Goal: Task Accomplishment & Management: Manage account settings

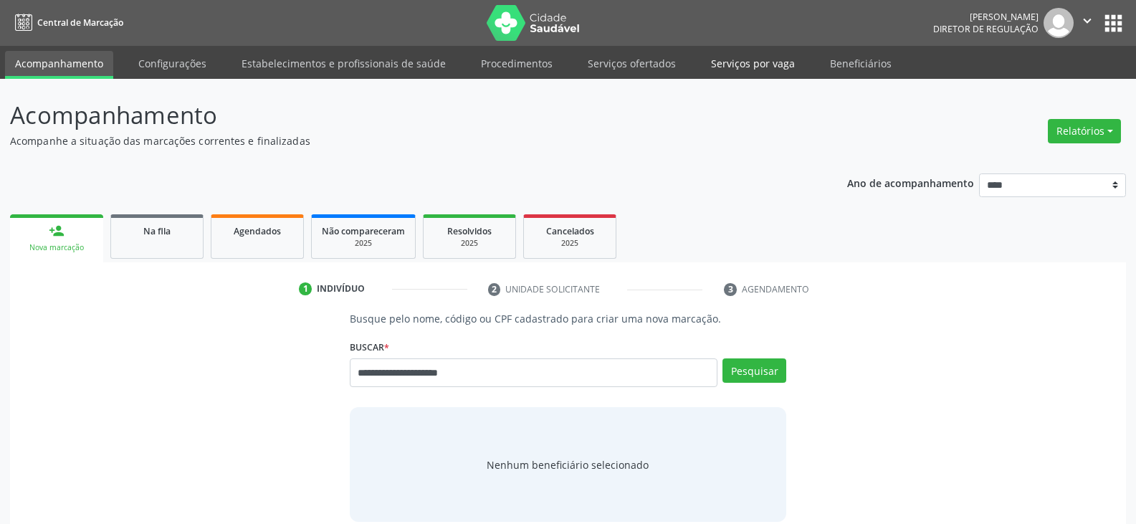
drag, startPoint x: 0, startPoint y: 0, endPoint x: 743, endPoint y: 60, distance: 745.5
click at [743, 60] on link "Serviços por vaga" at bounding box center [753, 63] width 104 height 25
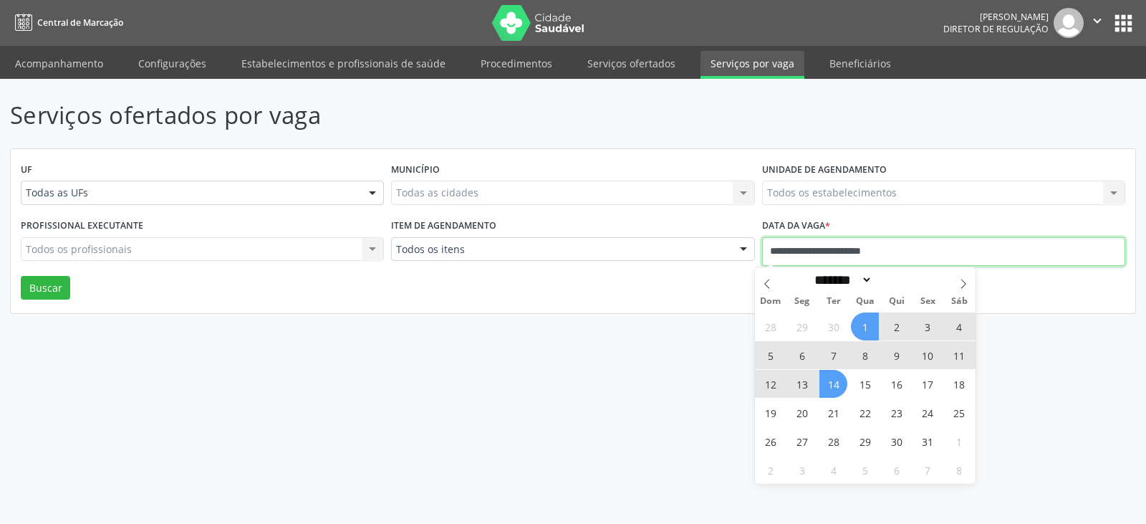
click at [935, 244] on input "**********" at bounding box center [943, 251] width 363 height 29
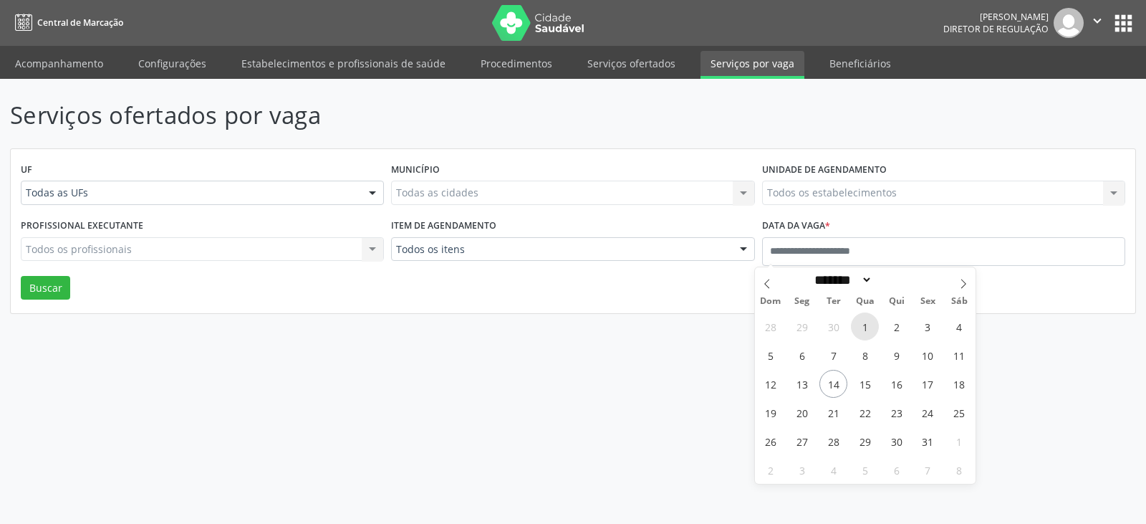
click at [864, 332] on span "1" at bounding box center [865, 326] width 28 height 28
type input "**********"
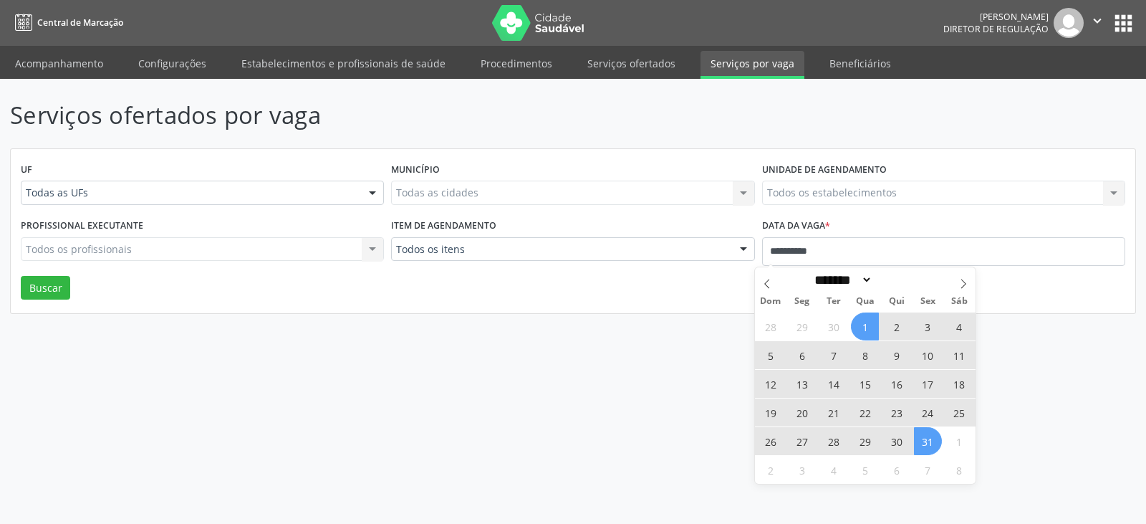
click at [928, 441] on span "31" at bounding box center [928, 441] width 28 height 28
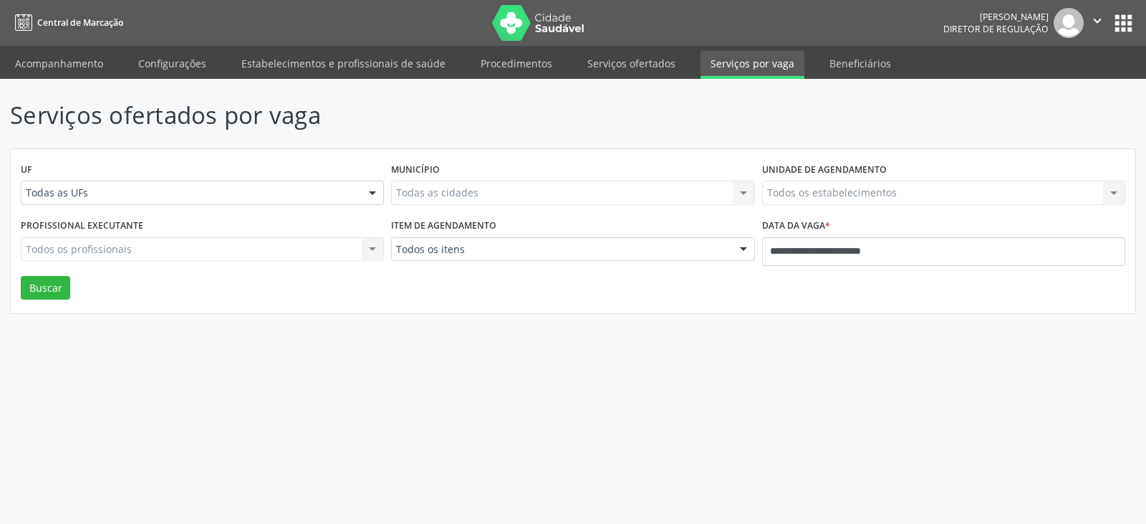
click at [717, 342] on div "Serviços ofertados por vaga UF Todas as UFs Todas as UFs Nenhum resultado encon…" at bounding box center [573, 301] width 1146 height 445
click at [44, 289] on button "Buscar" at bounding box center [45, 288] width 49 height 24
click at [637, 64] on link "Serviços ofertados" at bounding box center [632, 63] width 108 height 25
select select "*"
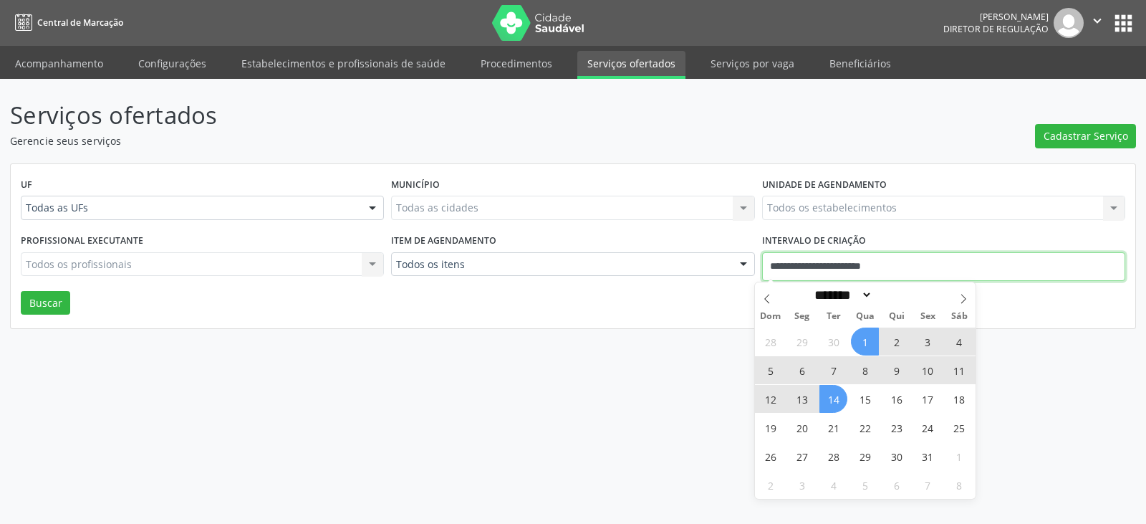
click at [929, 260] on input "**********" at bounding box center [943, 266] width 363 height 29
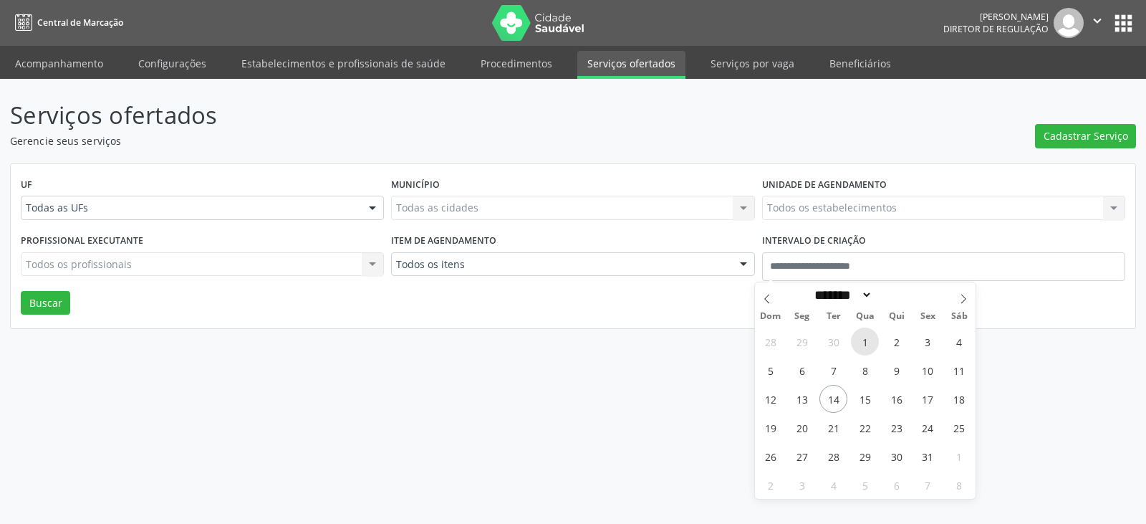
click at [861, 337] on span "1" at bounding box center [865, 341] width 28 height 28
type input "**********"
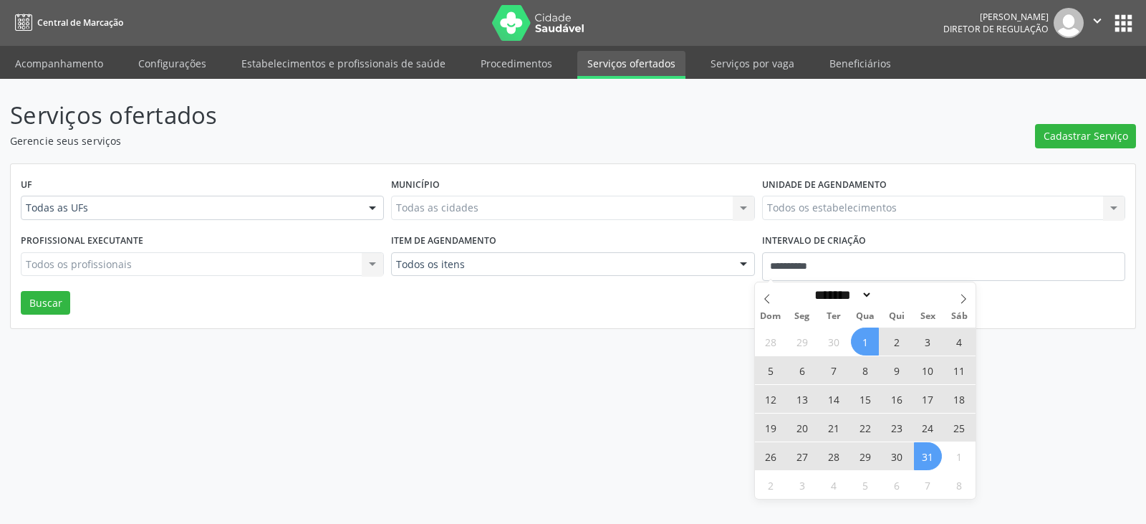
click at [926, 456] on span "31" at bounding box center [928, 456] width 28 height 28
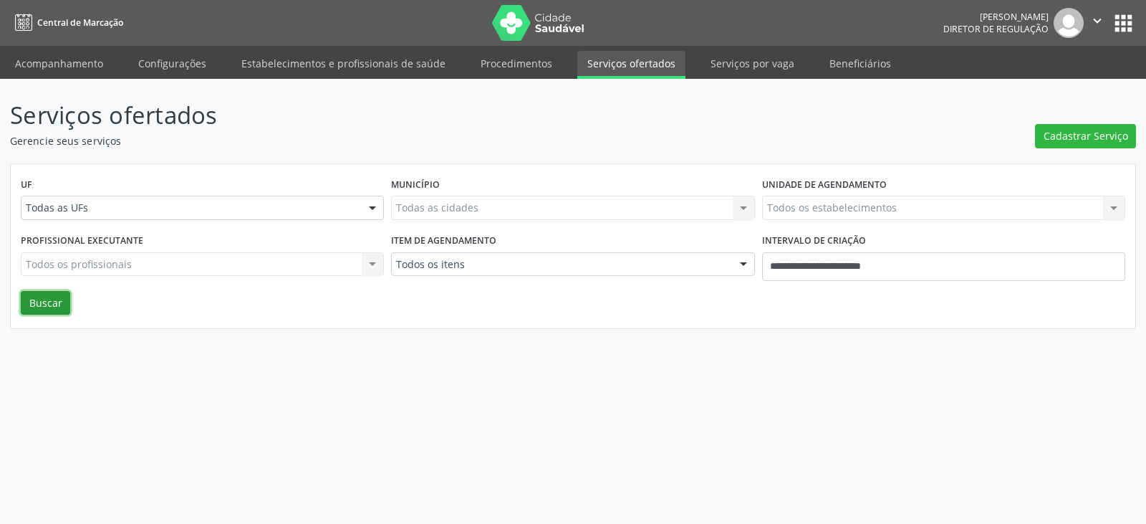
click at [42, 301] on button "Buscar" at bounding box center [45, 303] width 49 height 24
click at [631, 208] on div "Todas as cidades Todas as cidades Nenhum resultado encontrado para: " " Não há …" at bounding box center [572, 208] width 363 height 24
click at [717, 209] on div "Todas as cidades Todas as cidades Nenhum resultado encontrado para: " " Não há …" at bounding box center [572, 208] width 363 height 24
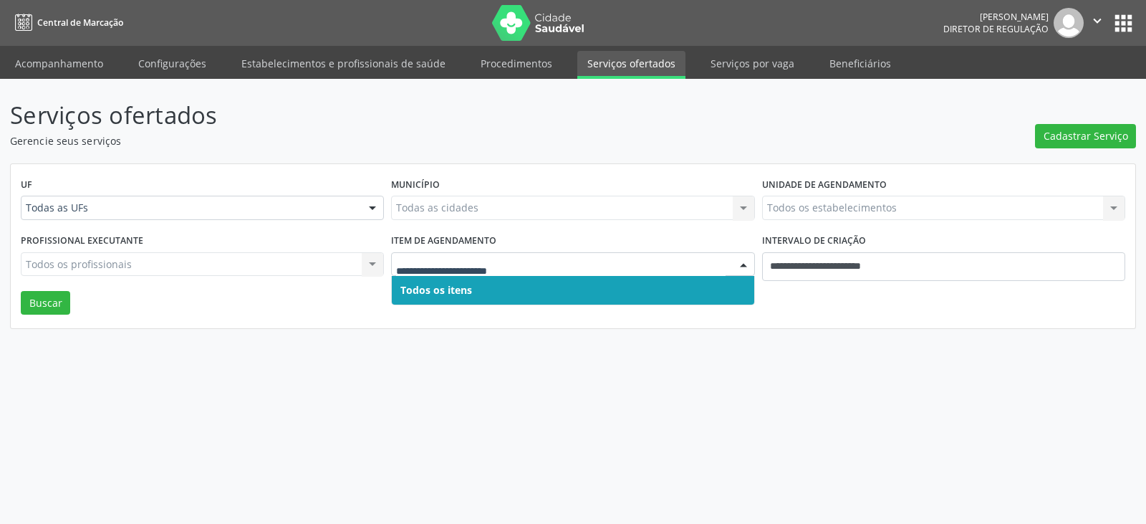
click at [1096, 23] on icon "" at bounding box center [1098, 21] width 16 height 16
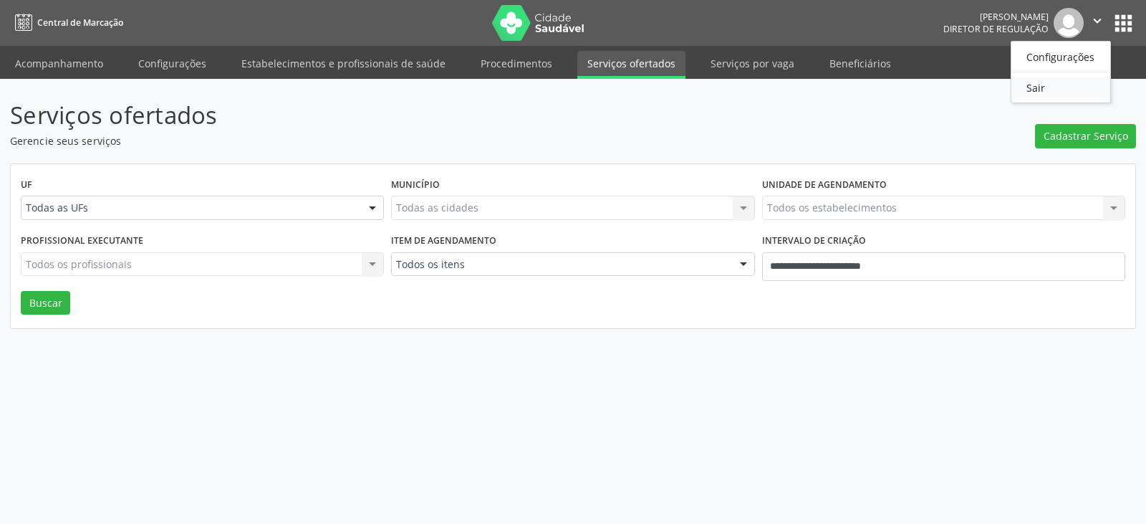
click at [1042, 84] on link "Sair" at bounding box center [1061, 87] width 99 height 20
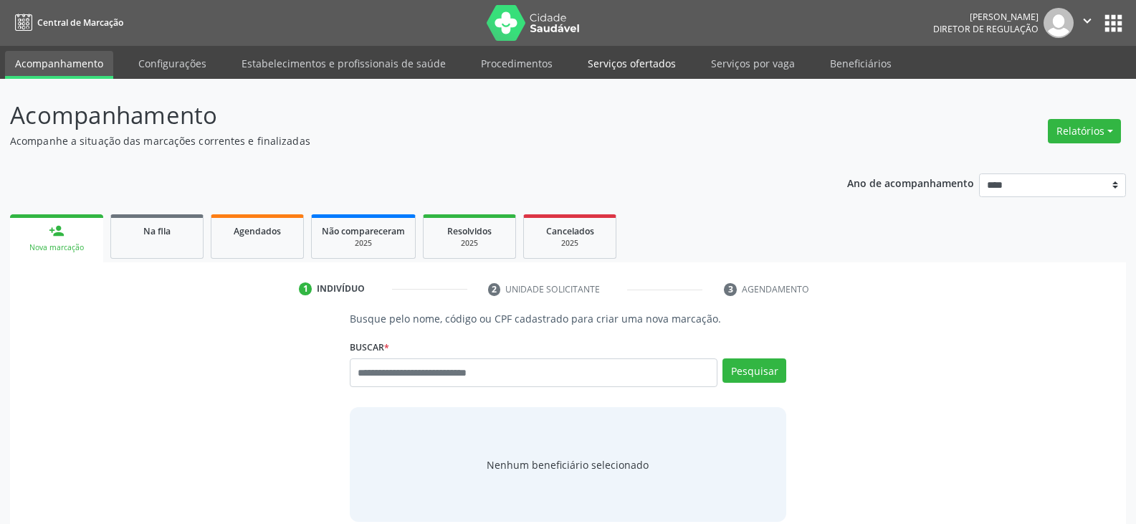
click at [631, 67] on link "Serviços ofertados" at bounding box center [632, 63] width 108 height 25
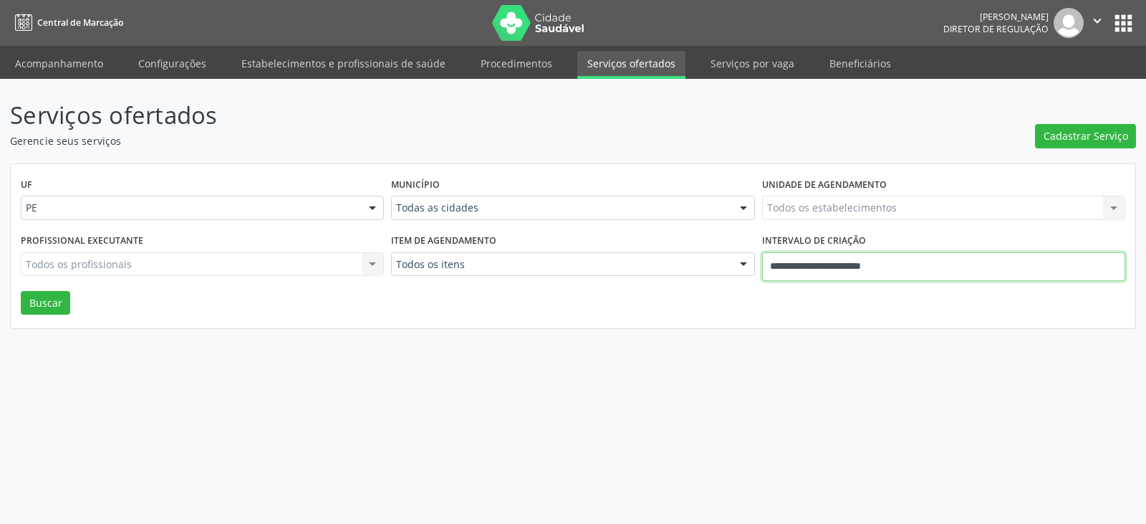
click at [829, 263] on input "**********" at bounding box center [943, 266] width 363 height 29
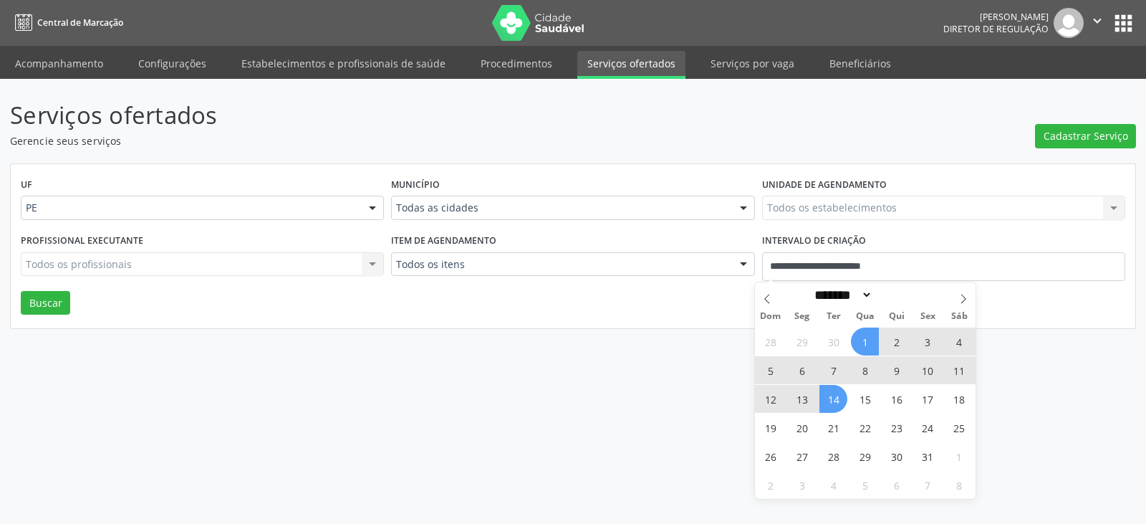
click at [868, 335] on span "1" at bounding box center [865, 341] width 28 height 28
type input "**********"
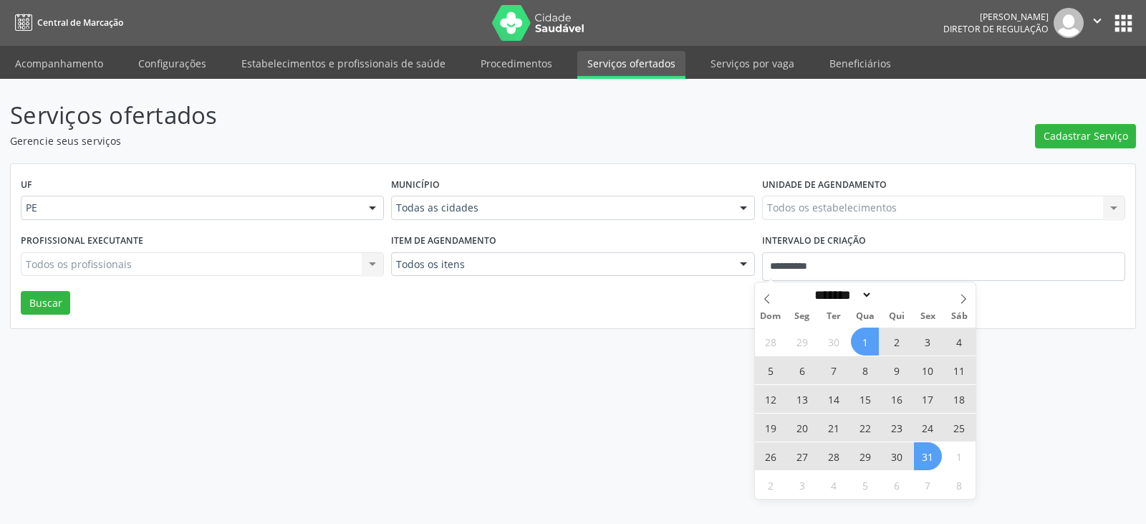
click at [929, 464] on span "31" at bounding box center [928, 456] width 28 height 28
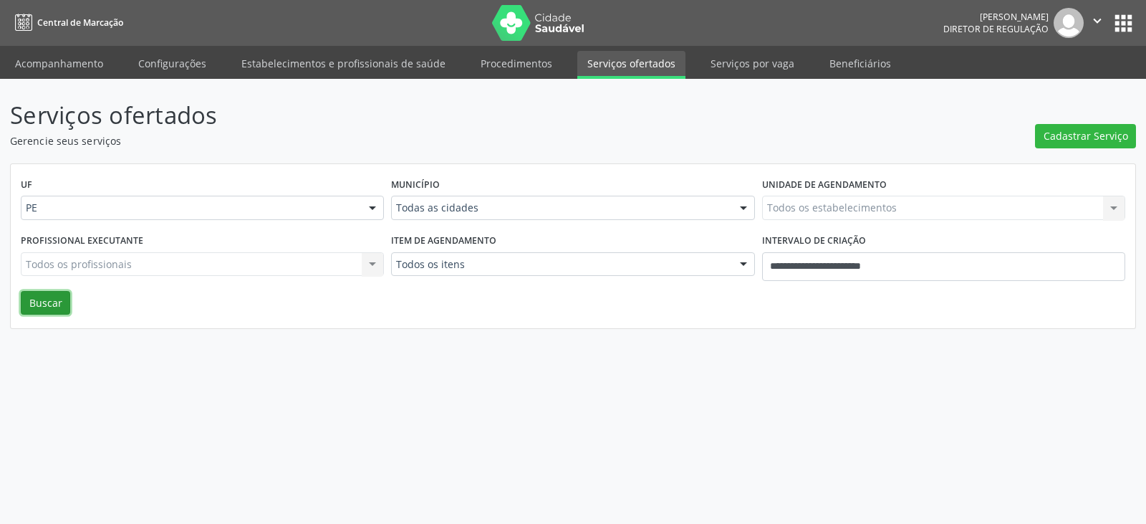
click at [32, 294] on button "Buscar" at bounding box center [45, 303] width 49 height 24
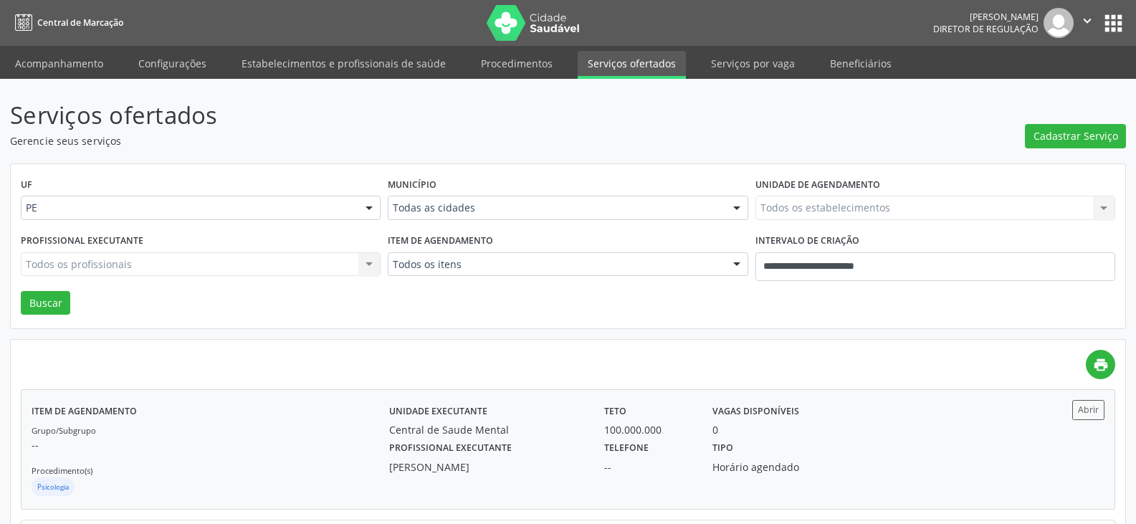
click at [899, 432] on div "Unidade executante Central de Saude Mental Teto 100.000.000 Vagas disponíveis 0" at bounding box center [702, 418] width 646 height 37
click at [739, 55] on link "Serviços por vaga" at bounding box center [753, 63] width 104 height 25
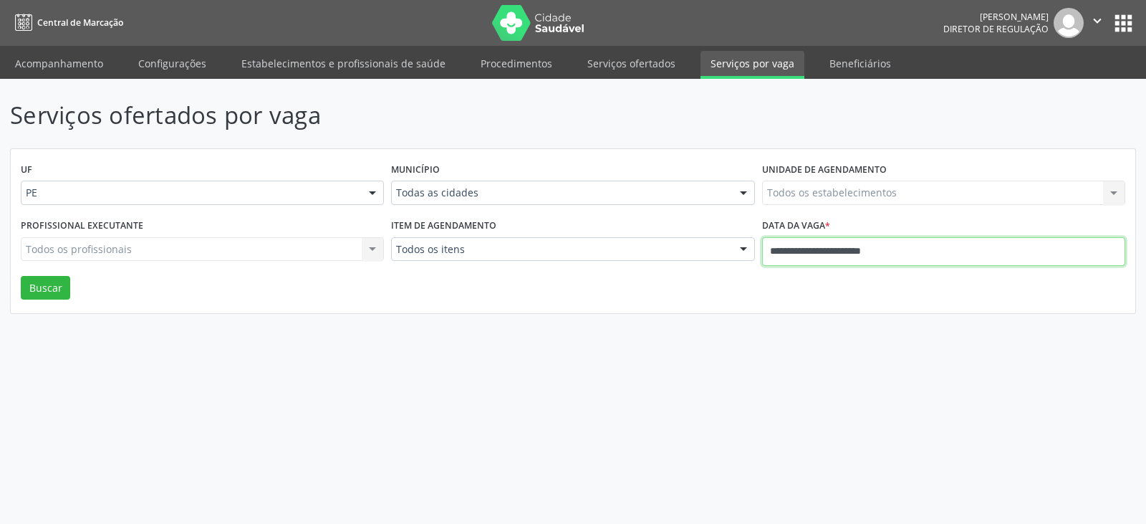
click at [974, 259] on input "**********" at bounding box center [943, 251] width 363 height 29
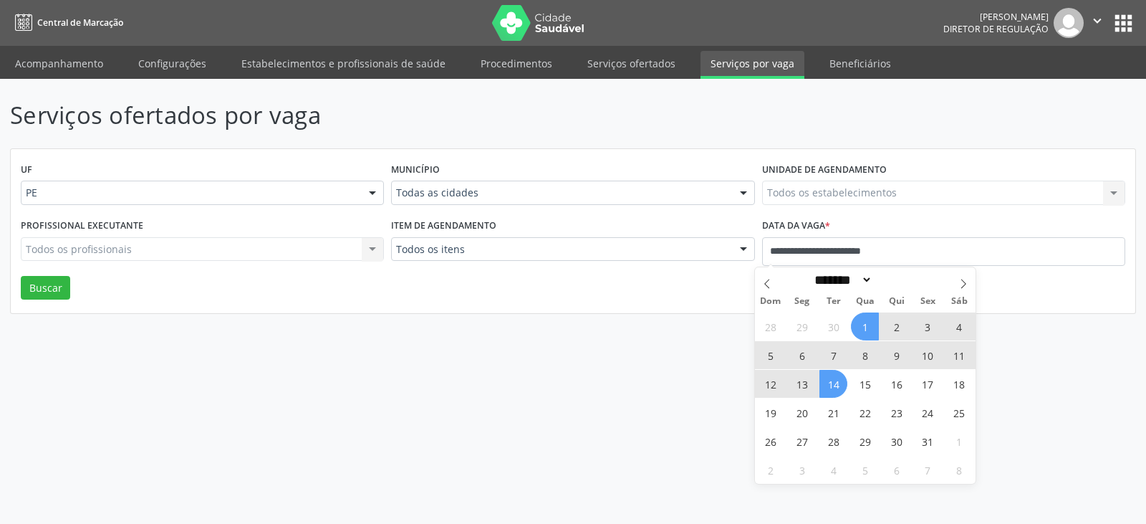
click at [864, 322] on span "1" at bounding box center [865, 326] width 28 height 28
type input "**********"
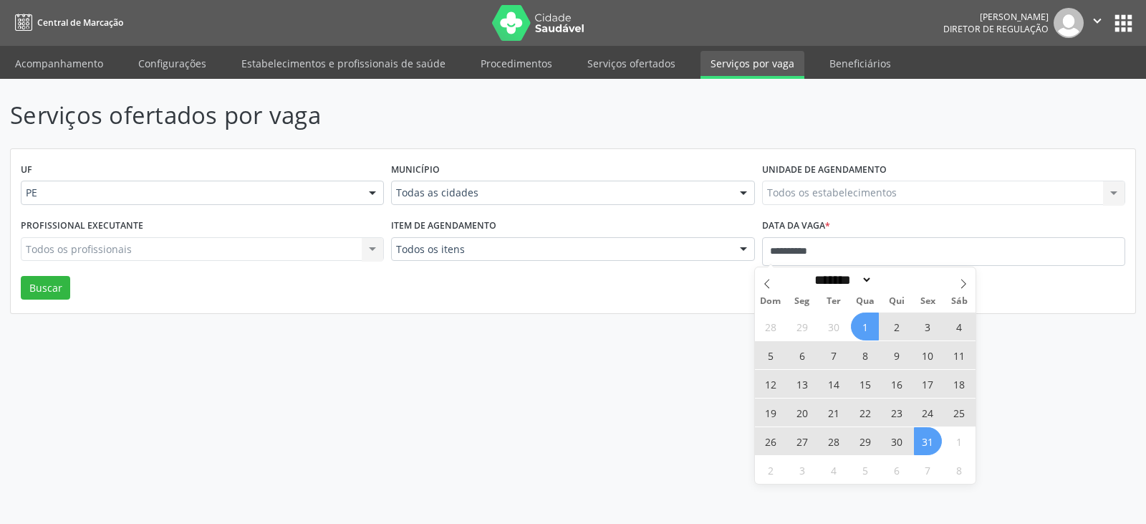
click at [924, 445] on span "31" at bounding box center [928, 441] width 28 height 28
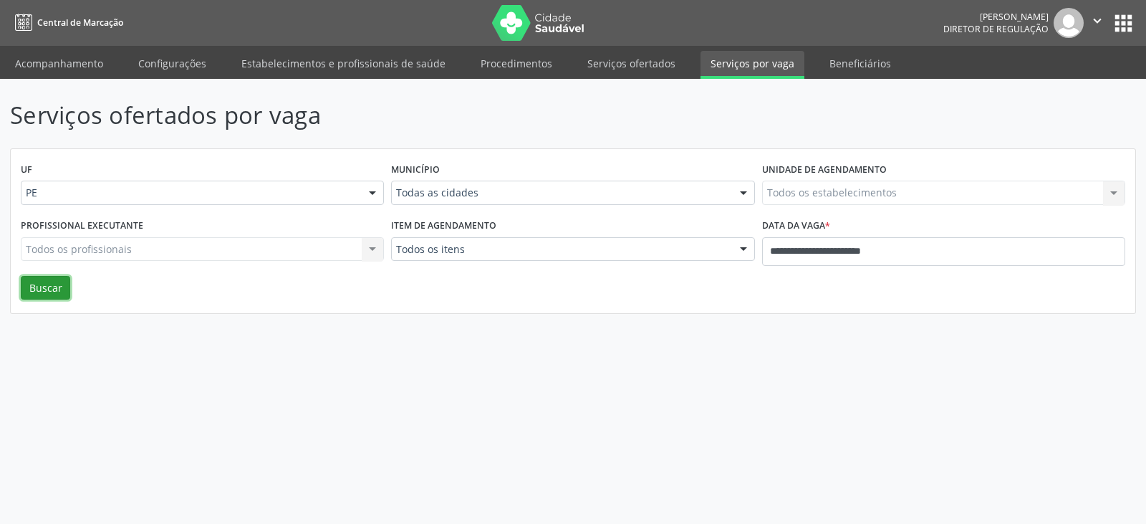
click at [54, 287] on button "Buscar" at bounding box center [45, 288] width 49 height 24
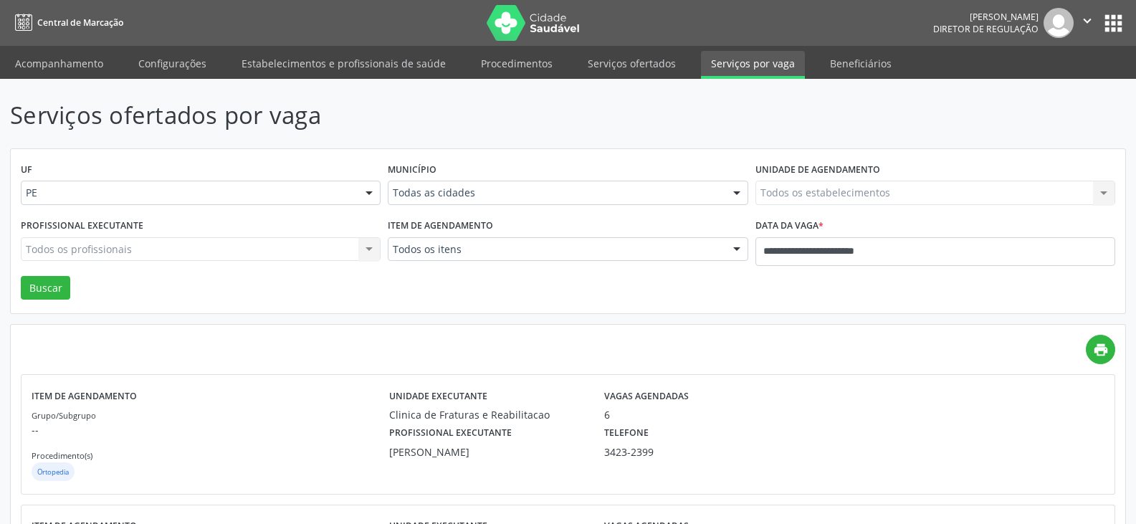
click at [503, 406] on div "Unidade executante Clinica de Fraturas e Reabilitacao" at bounding box center [486, 403] width 215 height 37
click at [1102, 354] on icon "print" at bounding box center [1101, 350] width 16 height 16
click at [835, 340] on div "print" at bounding box center [568, 349] width 1094 height 29
click at [847, 273] on div "**********" at bounding box center [935, 245] width 367 height 61
click at [1105, 348] on icon "print" at bounding box center [1101, 350] width 16 height 16
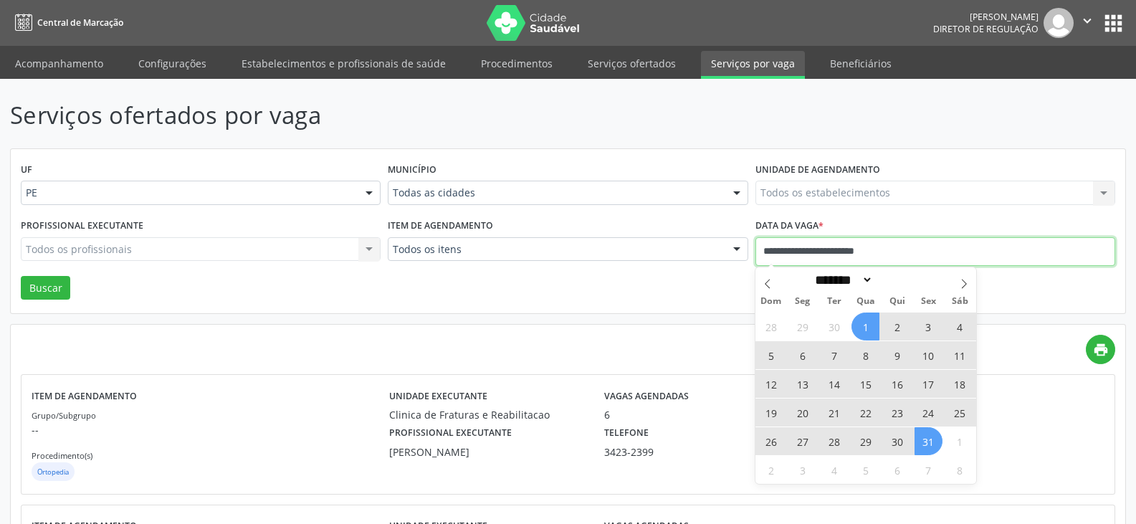
click at [876, 246] on input "**********" at bounding box center [935, 251] width 360 height 29
click at [803, 438] on span "27" at bounding box center [802, 441] width 28 height 28
type input "**********"
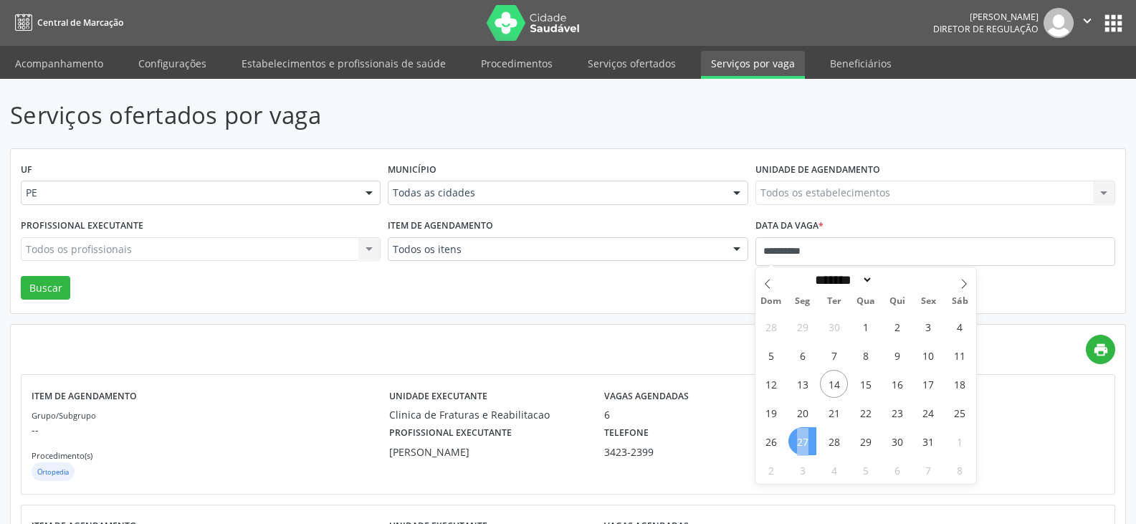
click at [803, 438] on span "27" at bounding box center [802, 441] width 28 height 28
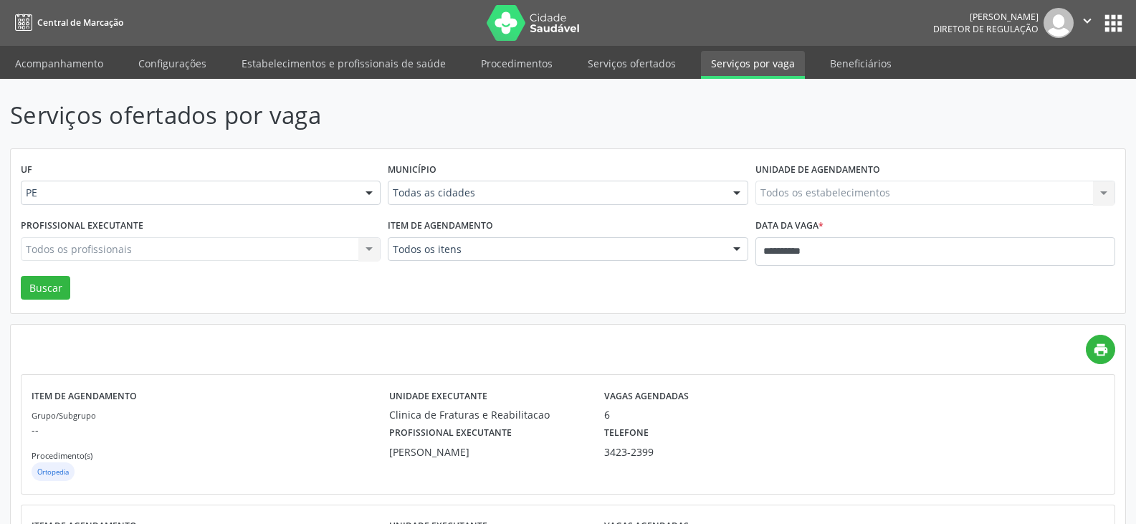
click at [803, 438] on div "Profissional executante Lauro Nogueira Lopes Telefone 3423-2399" at bounding box center [702, 440] width 646 height 37
click at [31, 285] on button "Buscar" at bounding box center [45, 288] width 49 height 24
click at [1098, 350] on icon "print" at bounding box center [1101, 350] width 16 height 16
click at [802, 253] on input "**********" at bounding box center [935, 251] width 360 height 29
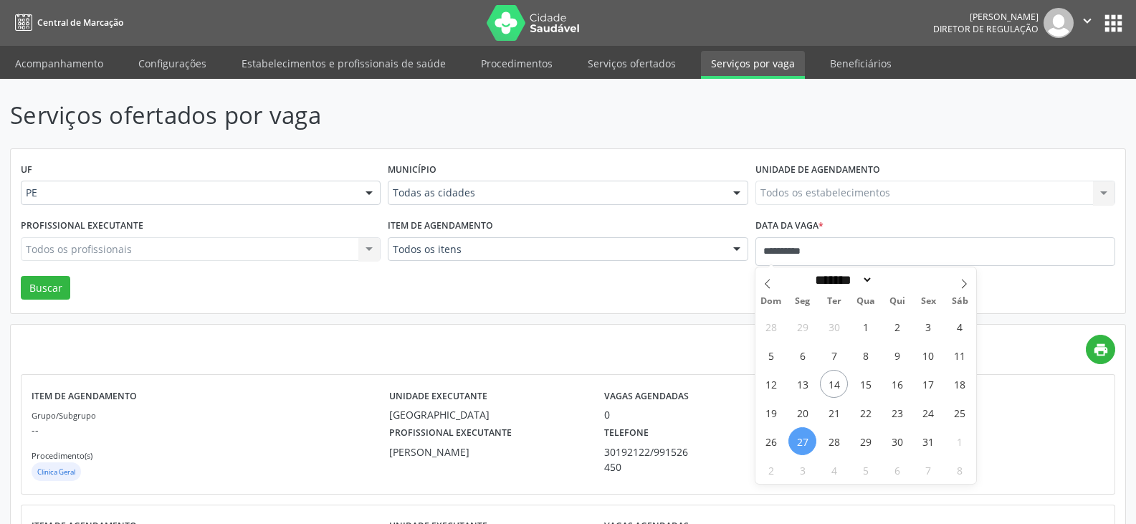
click at [802, 437] on span "27" at bounding box center [802, 441] width 28 height 28
type input "**********"
click at [802, 437] on span "27" at bounding box center [802, 441] width 28 height 28
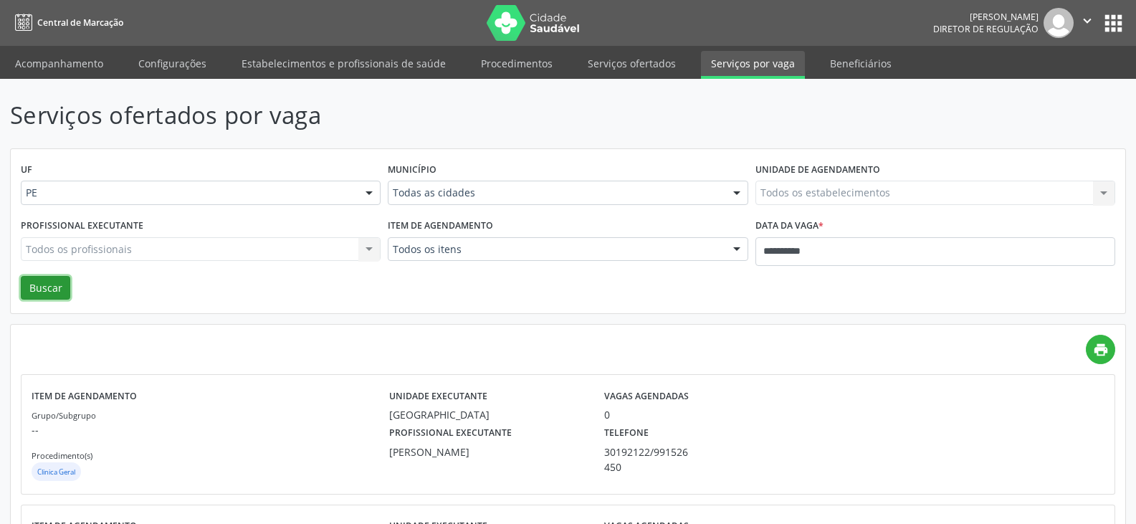
click at [52, 291] on button "Buscar" at bounding box center [45, 288] width 49 height 24
click at [1103, 350] on icon "print" at bounding box center [1101, 350] width 16 height 16
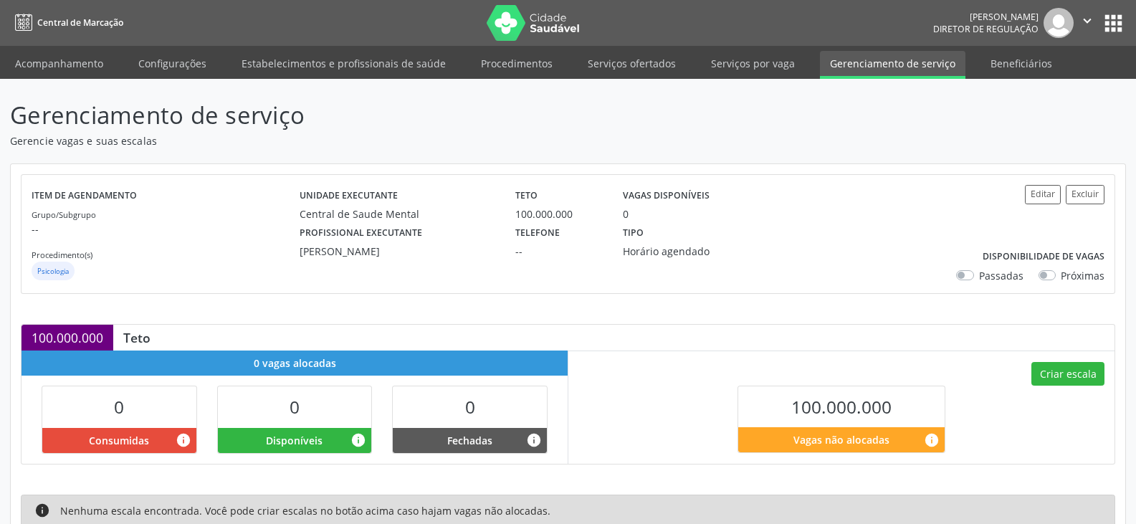
click at [804, 249] on div "Profissional executante Janailson Ferreira da Silva Telefone -- Tipo Horário ag…" at bounding box center [612, 239] width 646 height 37
click at [598, 120] on p "Gerenciamento de serviço" at bounding box center [400, 115] width 781 height 36
click at [632, 62] on link "Serviços ofertados" at bounding box center [632, 63] width 108 height 25
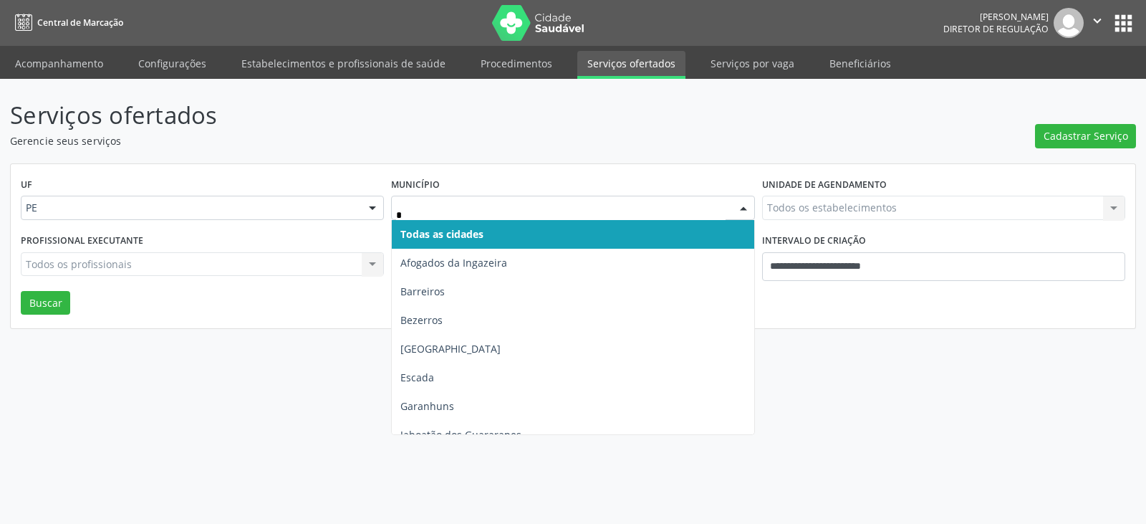
type input "**"
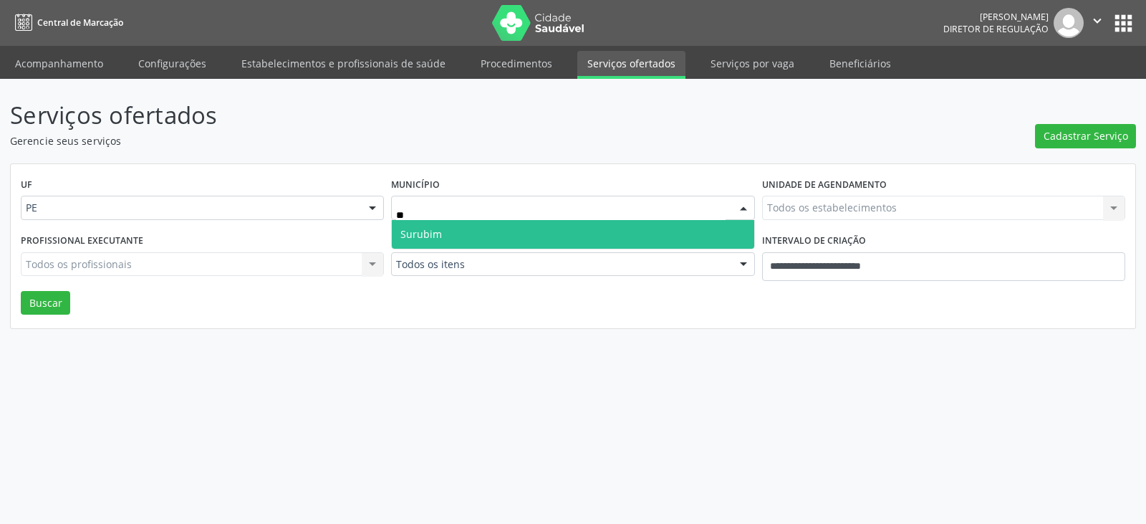
click at [445, 233] on span "Surubim" at bounding box center [573, 234] width 362 height 29
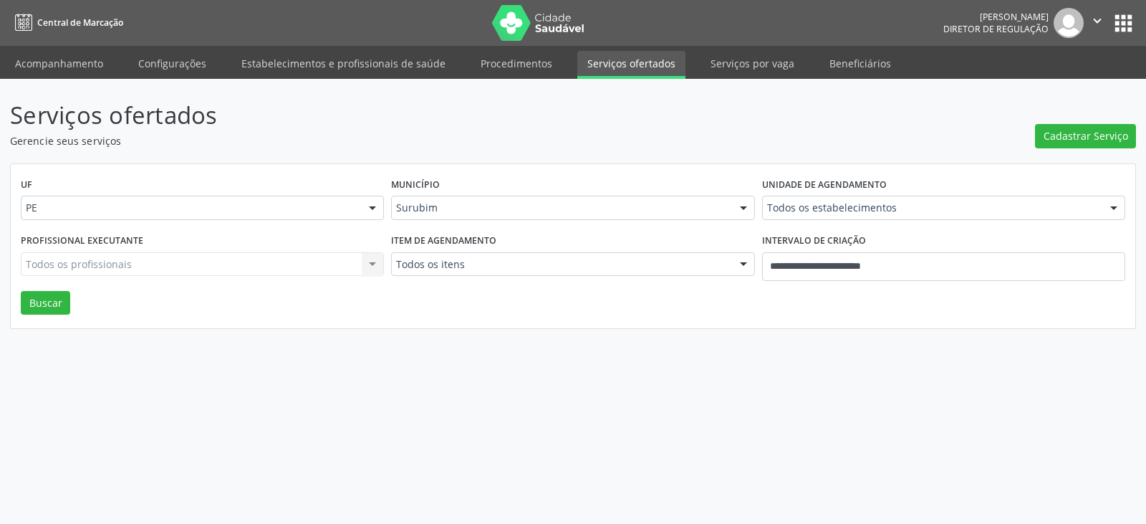
click at [781, 199] on div "Todos os estabelecimentos" at bounding box center [943, 208] width 363 height 24
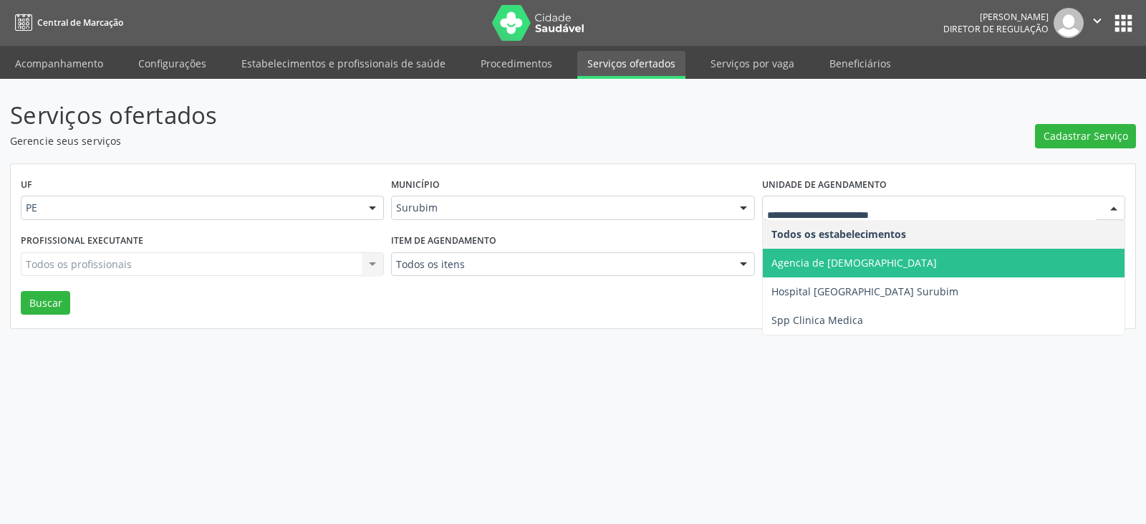
click at [828, 256] on span "Agencia de [DEMOGRAPHIC_DATA]" at bounding box center [855, 263] width 166 height 14
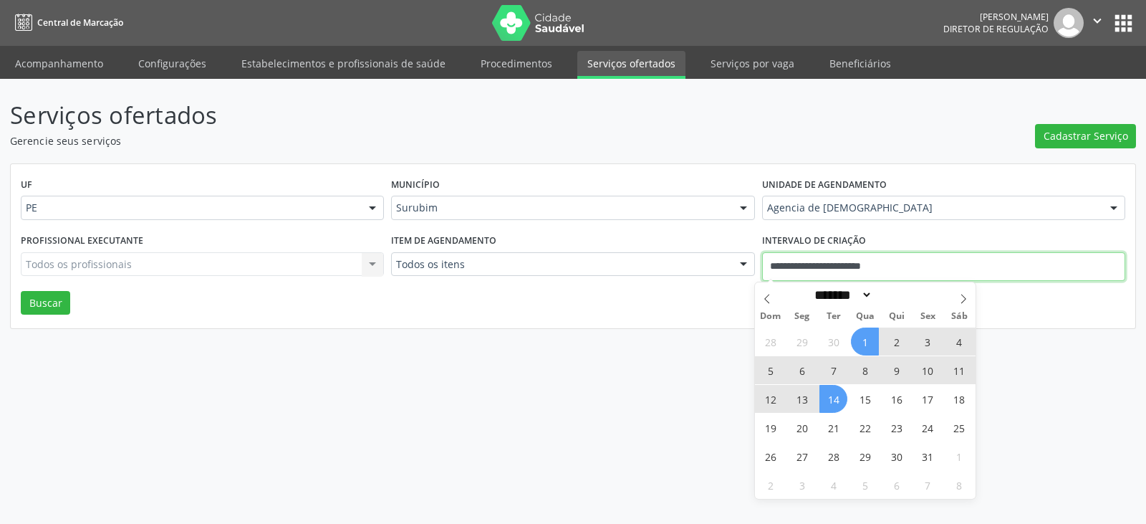
click at [853, 261] on input "**********" at bounding box center [943, 266] width 363 height 29
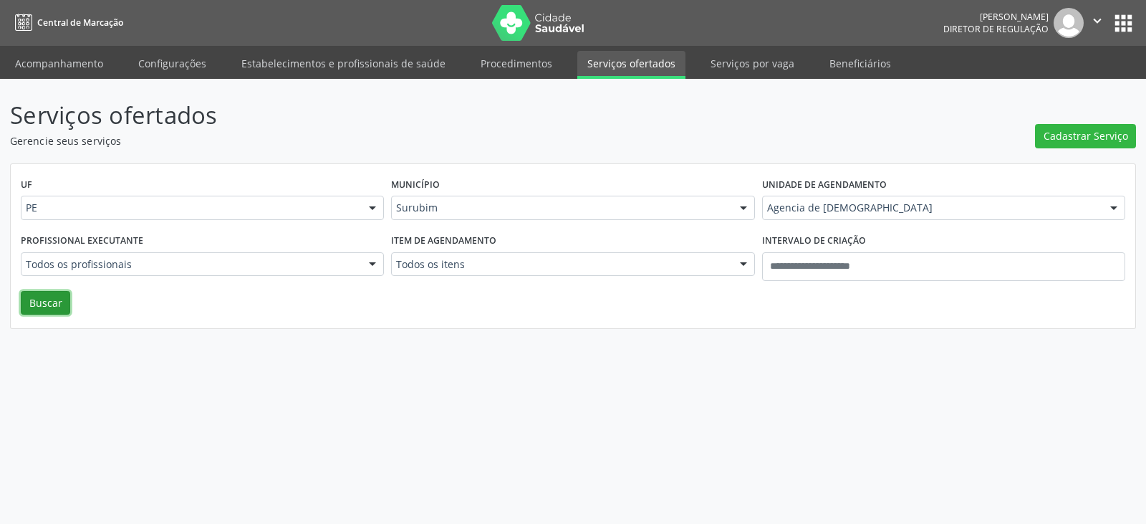
click at [38, 306] on button "Buscar" at bounding box center [45, 303] width 49 height 24
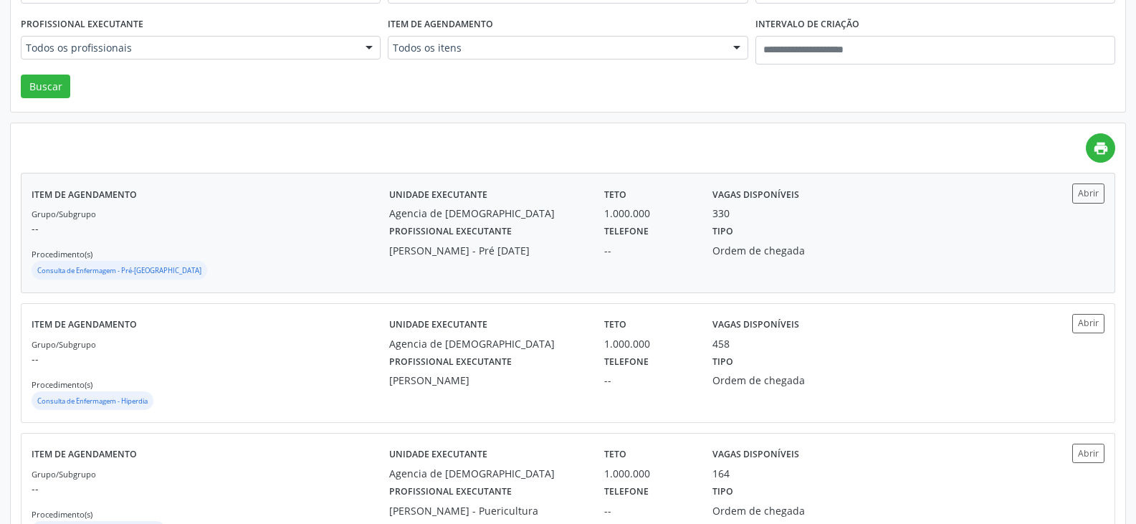
scroll to position [215, 0]
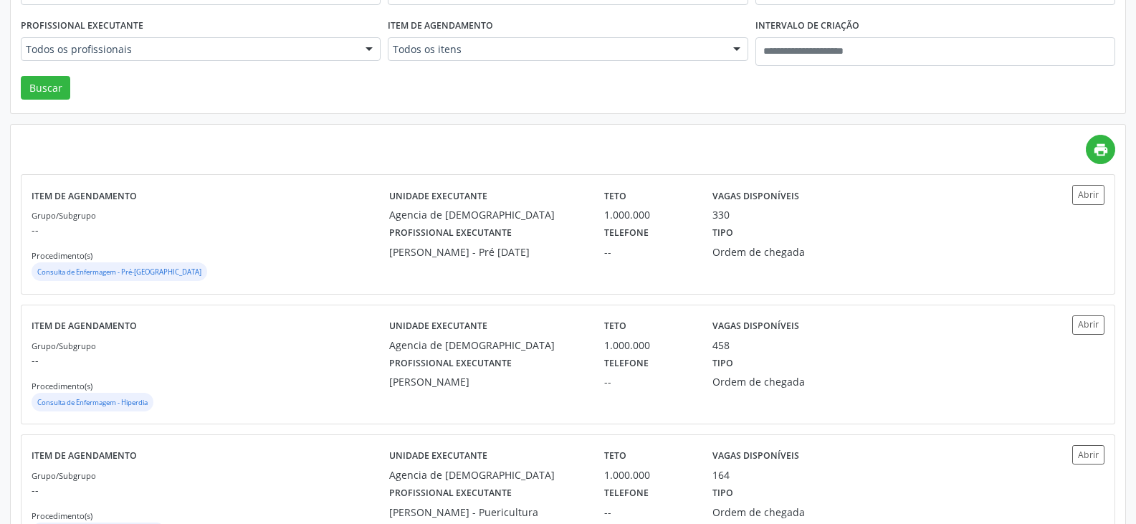
click at [96, 135] on div "print" at bounding box center [568, 149] width 1094 height 29
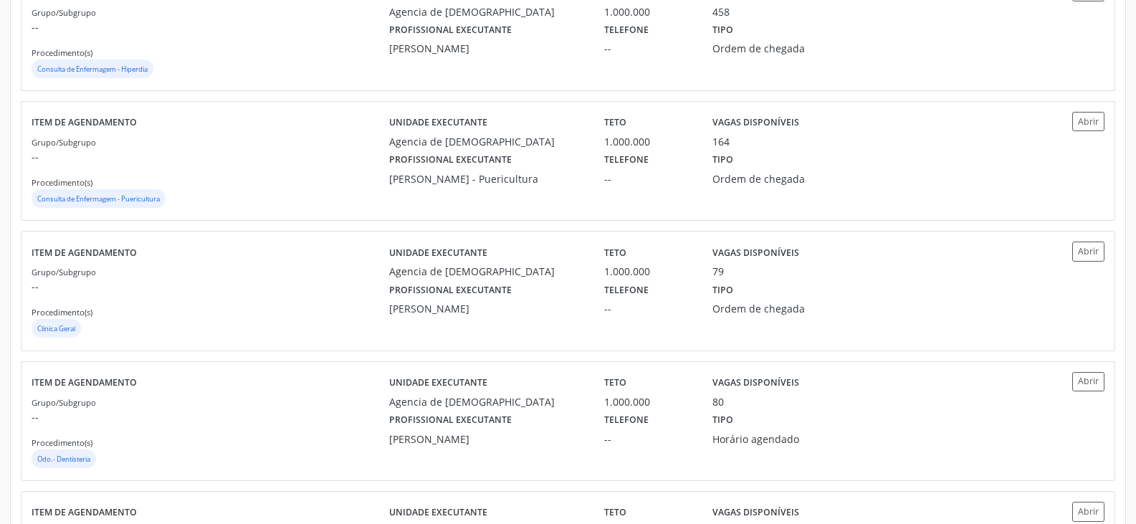
scroll to position [573, 0]
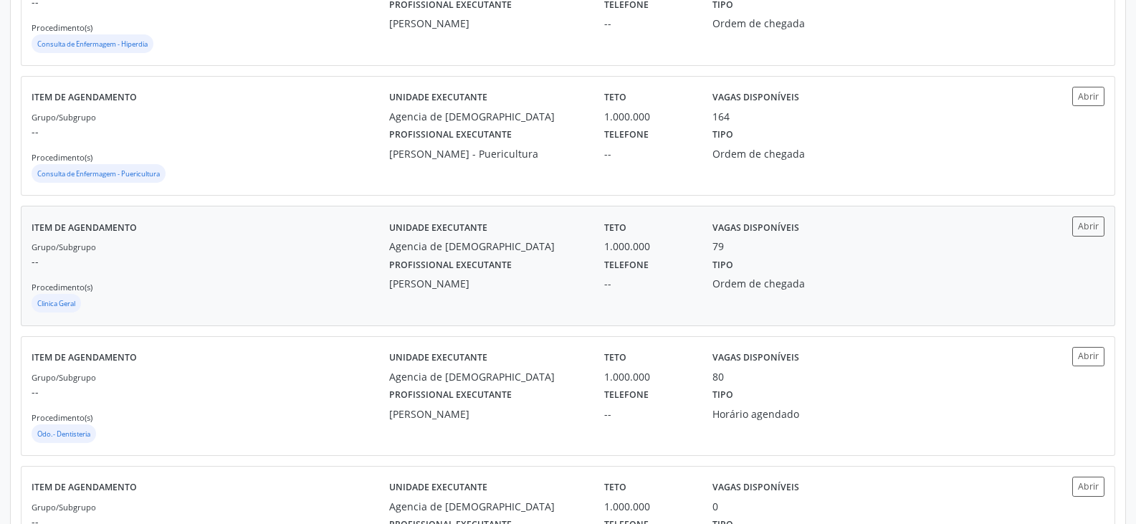
click at [260, 280] on div "Grupo/Subgrupo -- Procedimento(s) Clinica Geral" at bounding box center [211, 277] width 358 height 77
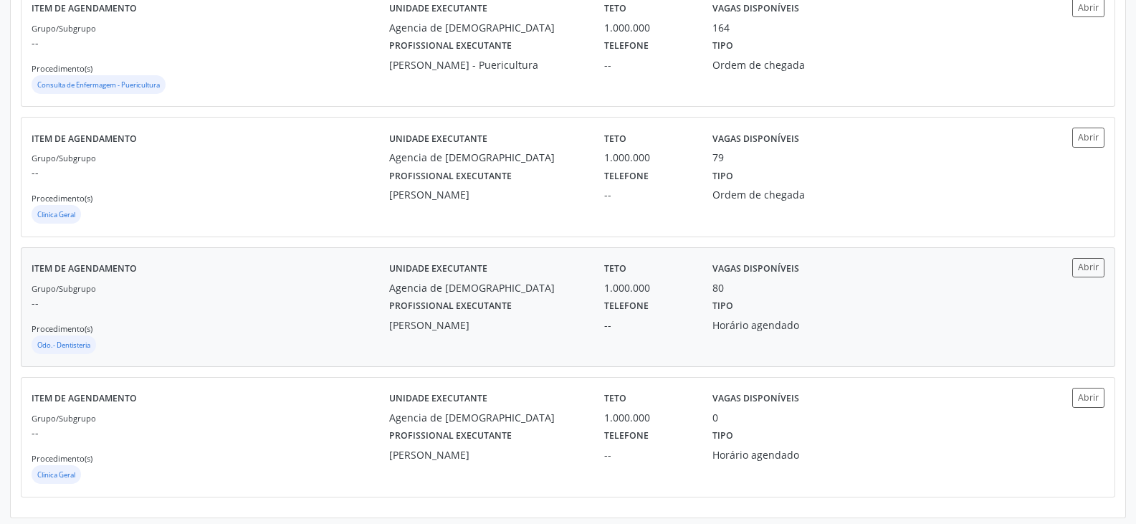
scroll to position [666, 0]
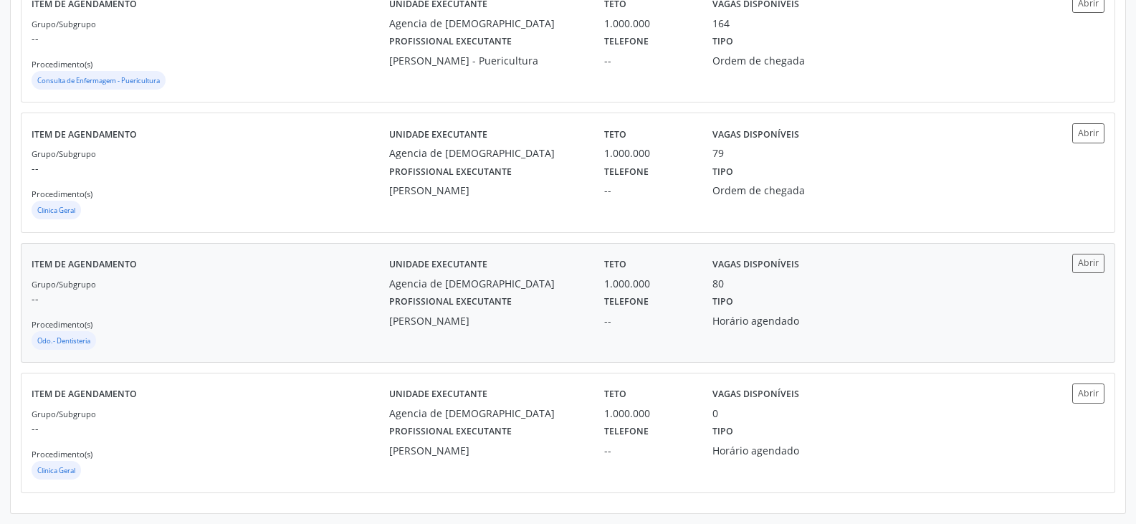
click at [259, 334] on div "Odo.- Dentisteria" at bounding box center [211, 341] width 358 height 21
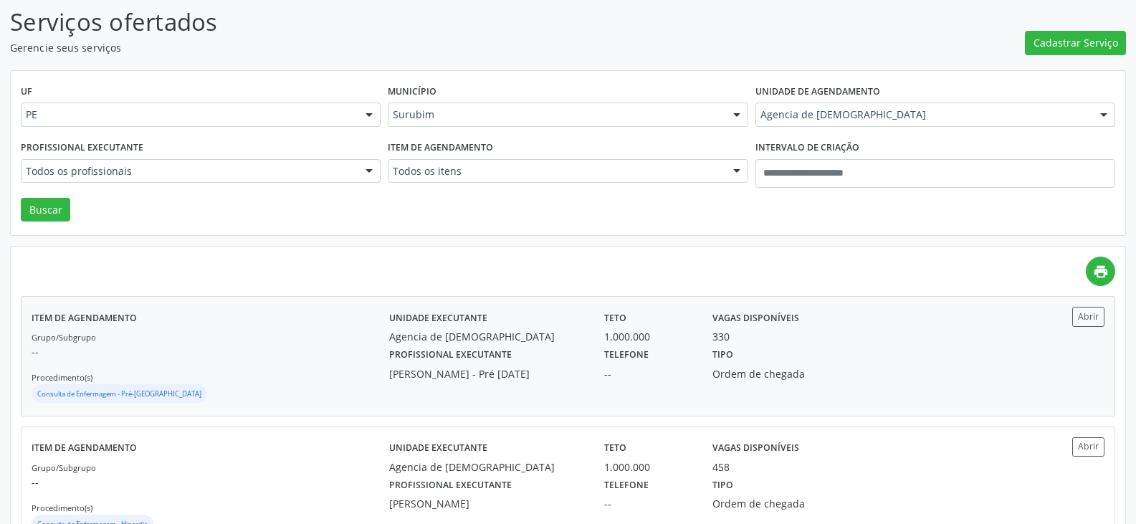
scroll to position [0, 0]
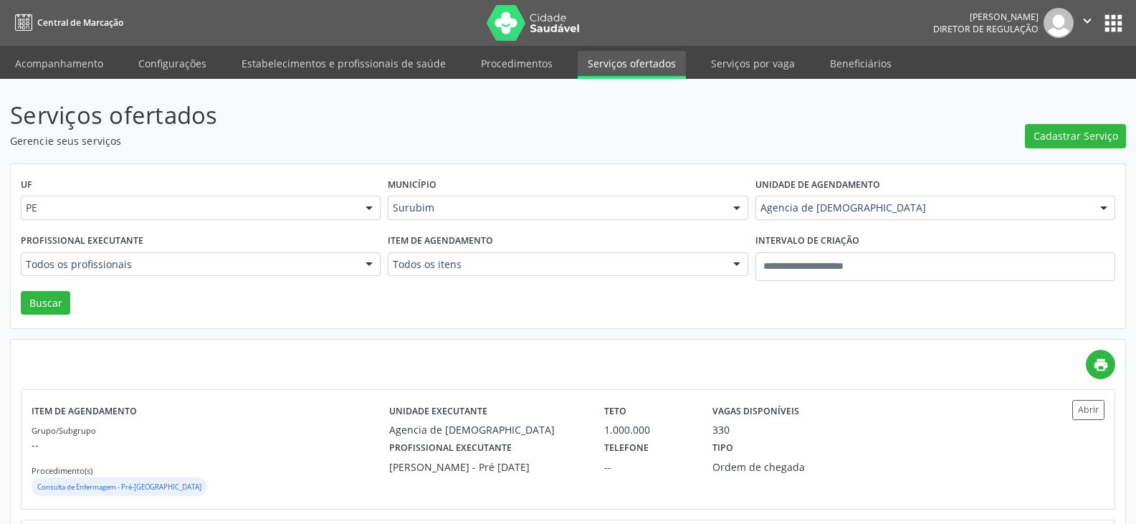
drag, startPoint x: 1025, startPoint y: 237, endPoint x: 1005, endPoint y: 204, distance: 38.2
click at [1025, 236] on div "Intervalo de criação" at bounding box center [935, 241] width 360 height 22
click at [953, 197] on div "Agencia de [DEMOGRAPHIC_DATA]" at bounding box center [935, 208] width 360 height 24
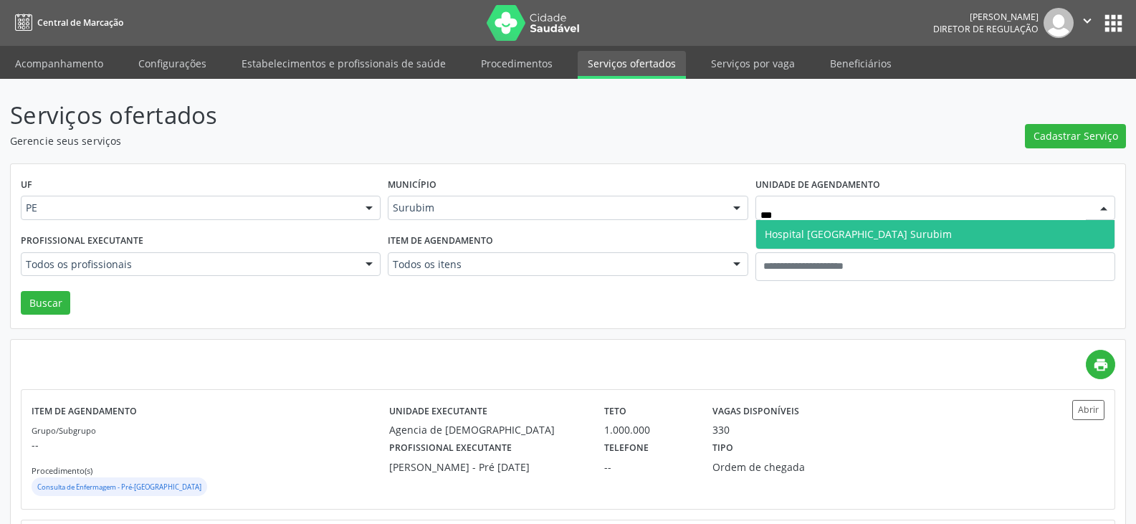
type input "**"
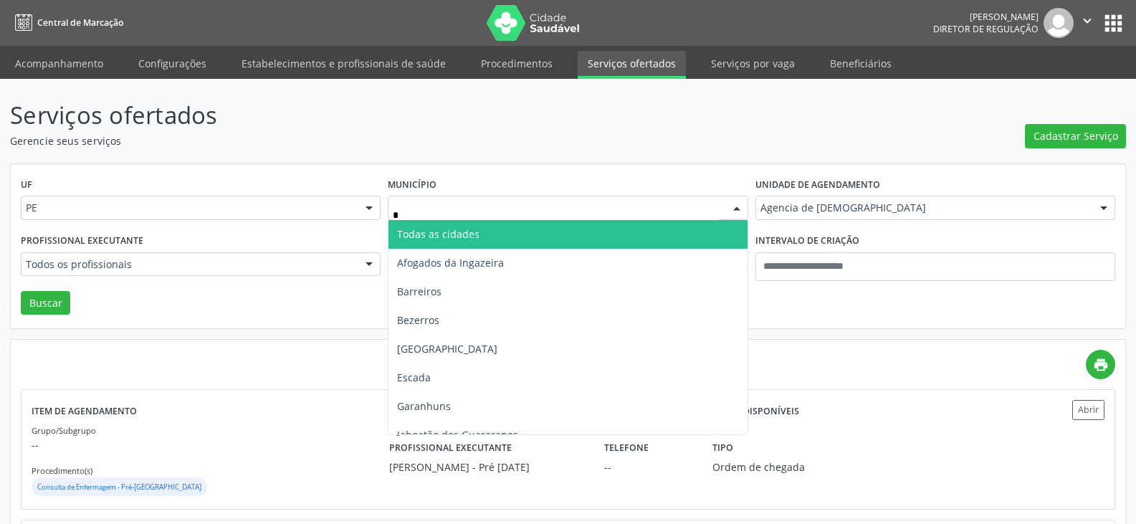
type input "**"
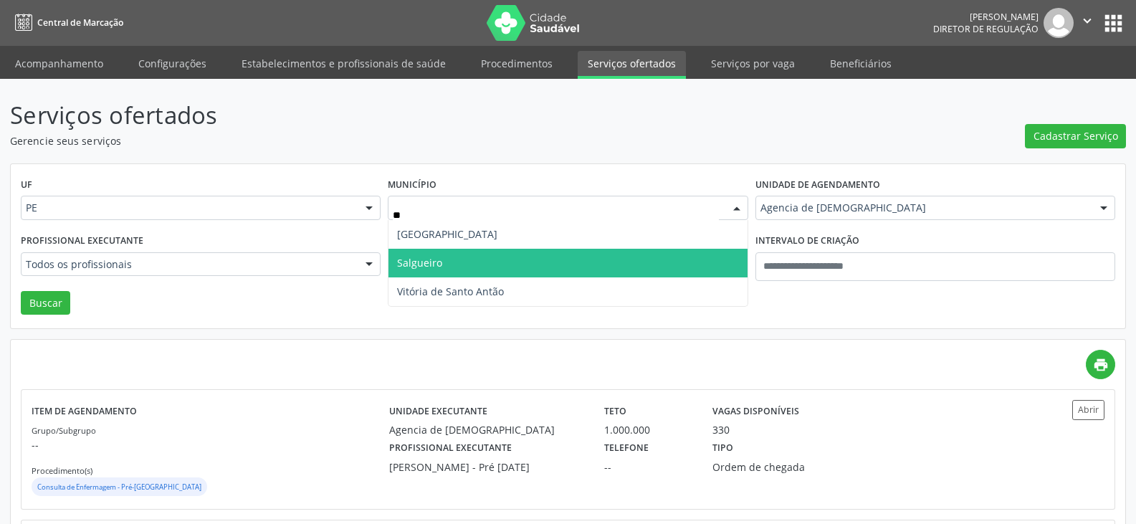
click at [530, 261] on span "Salgueiro" at bounding box center [567, 263] width 358 height 29
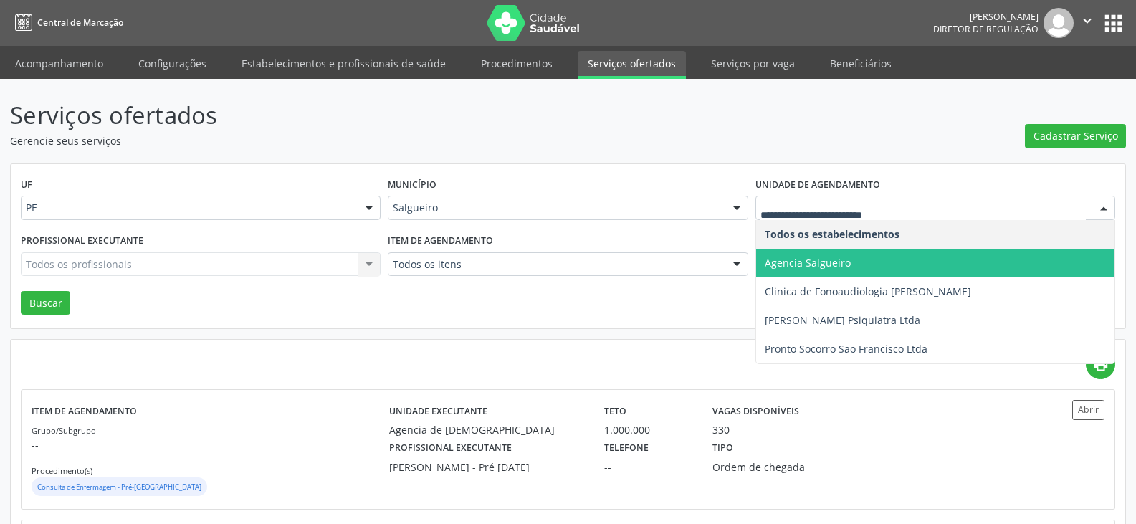
click at [823, 264] on span "Agencia Salgueiro" at bounding box center [808, 263] width 86 height 14
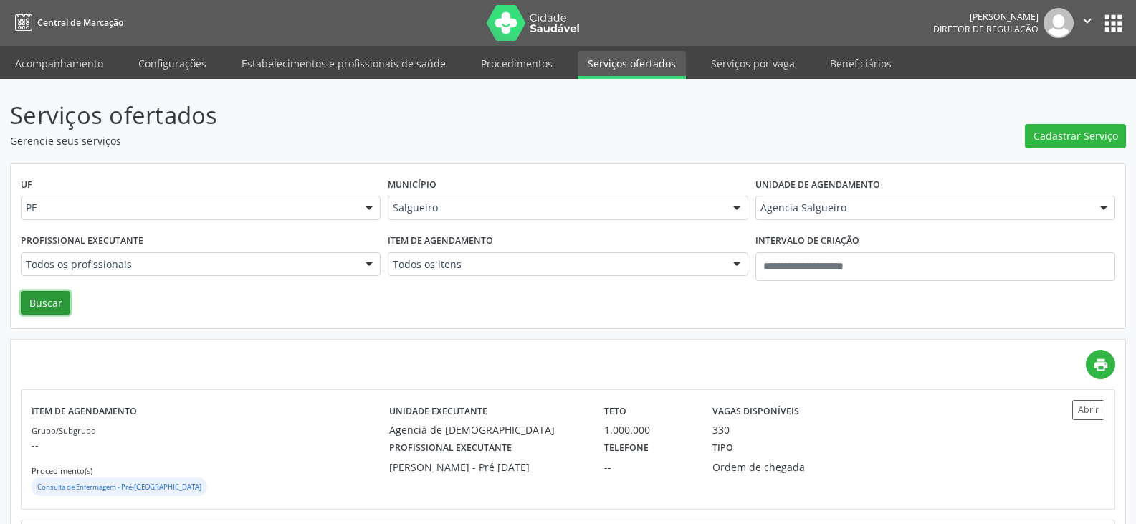
click at [52, 295] on button "Buscar" at bounding box center [45, 303] width 49 height 24
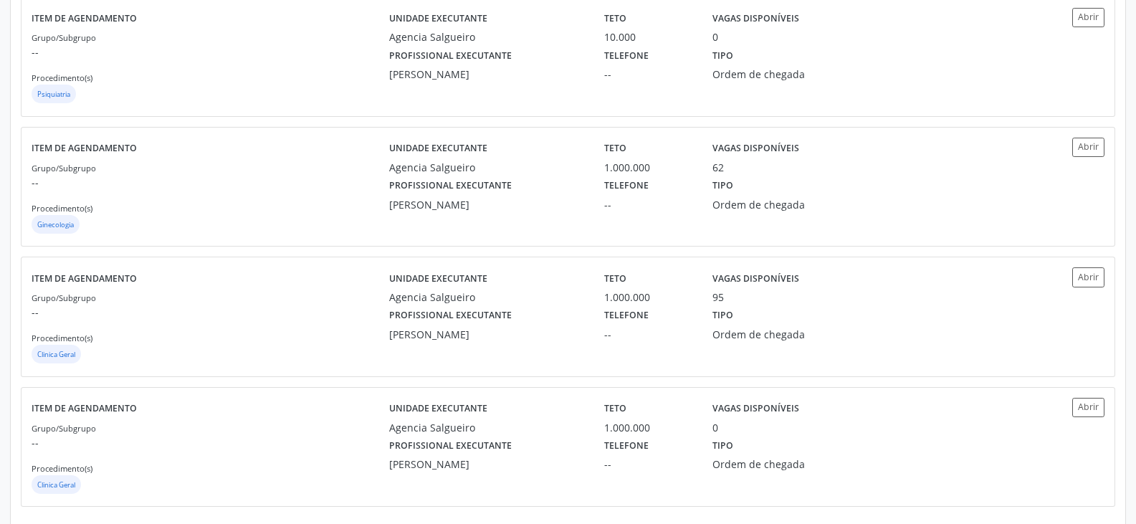
scroll to position [1186, 0]
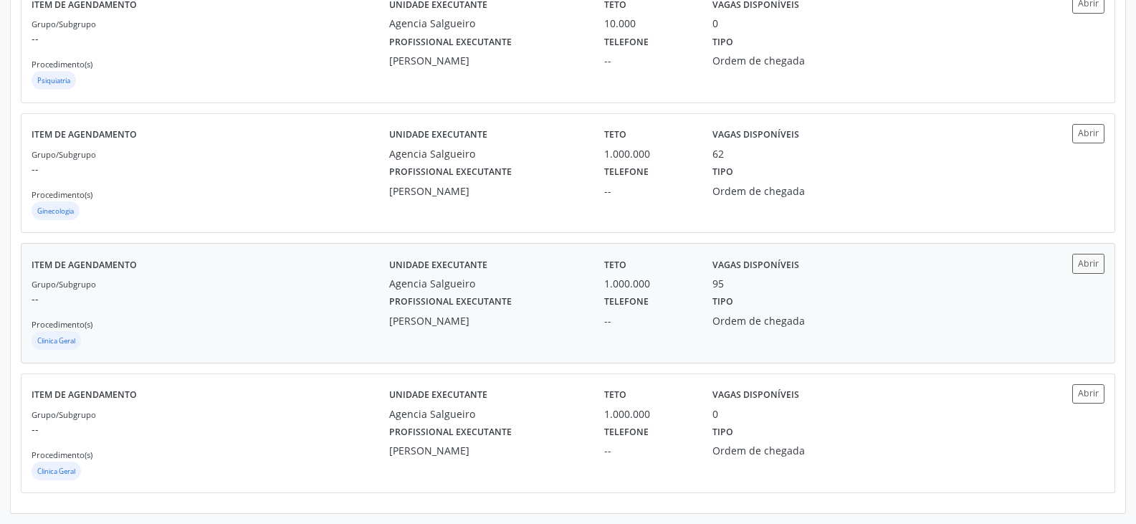
click at [501, 360] on div "Item de agendamento Grupo/Subgrupo -- Procedimento(s) Clinica Geral Unidade exe…" at bounding box center [567, 303] width 1093 height 118
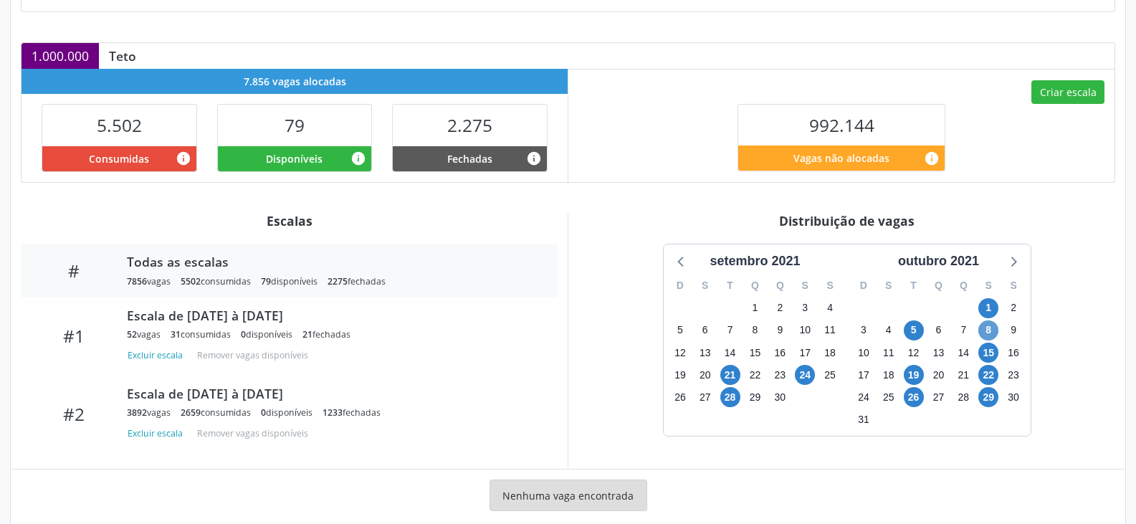
scroll to position [310, 0]
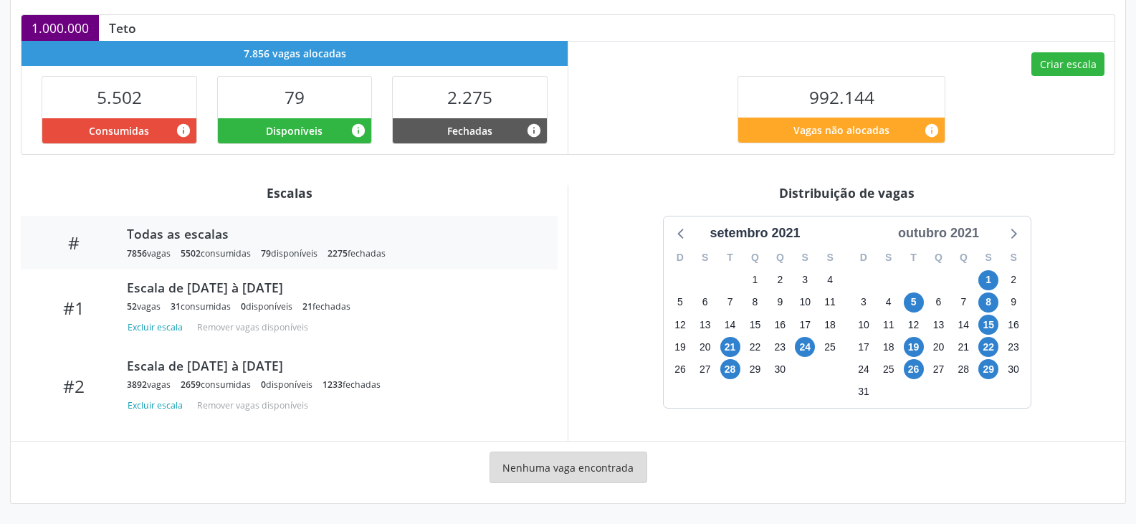
click at [947, 231] on div "outubro 2021" at bounding box center [938, 233] width 92 height 19
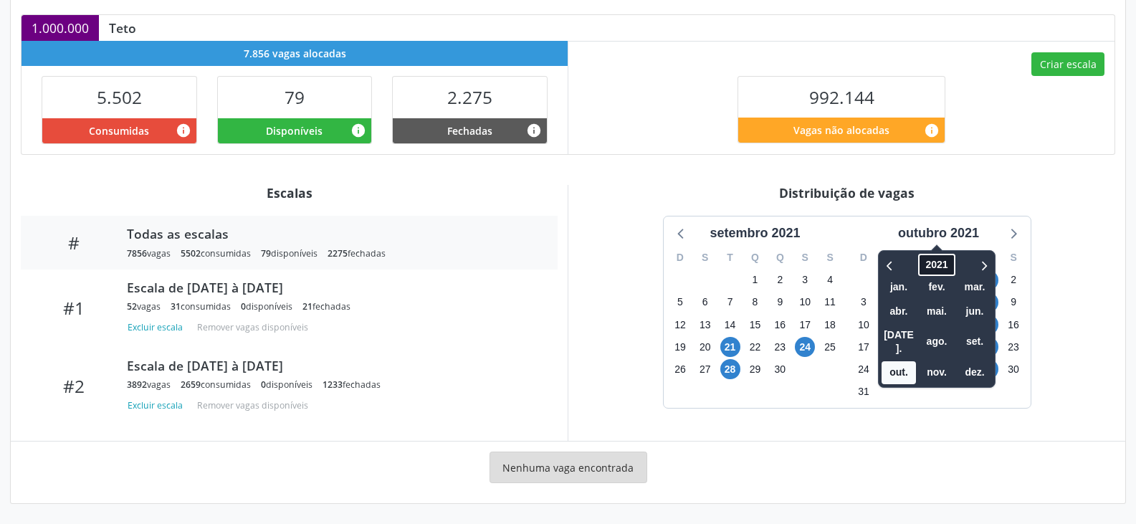
click at [944, 261] on span "2021" at bounding box center [936, 265] width 37 height 22
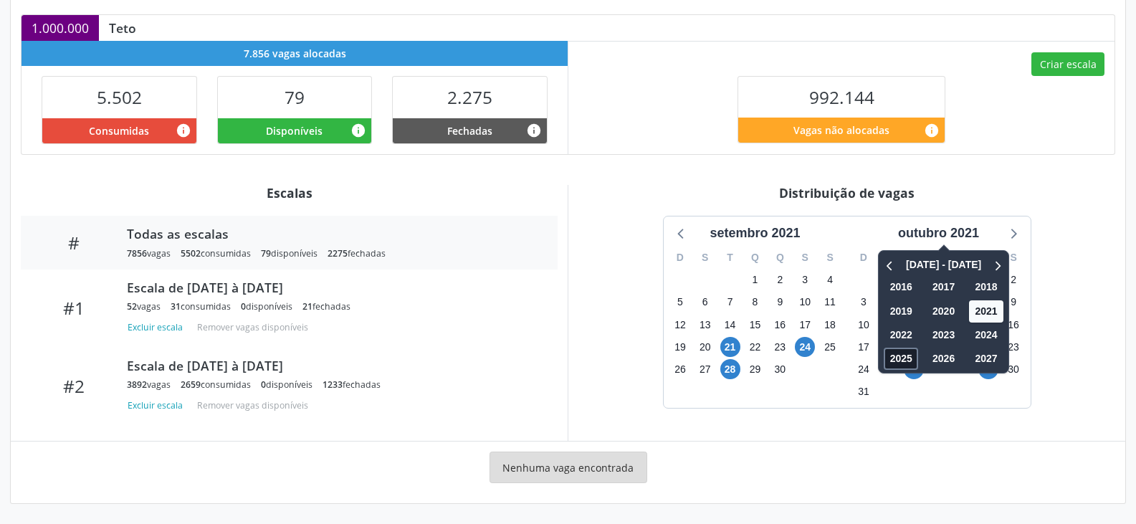
click at [902, 360] on span "2025" at bounding box center [900, 359] width 34 height 22
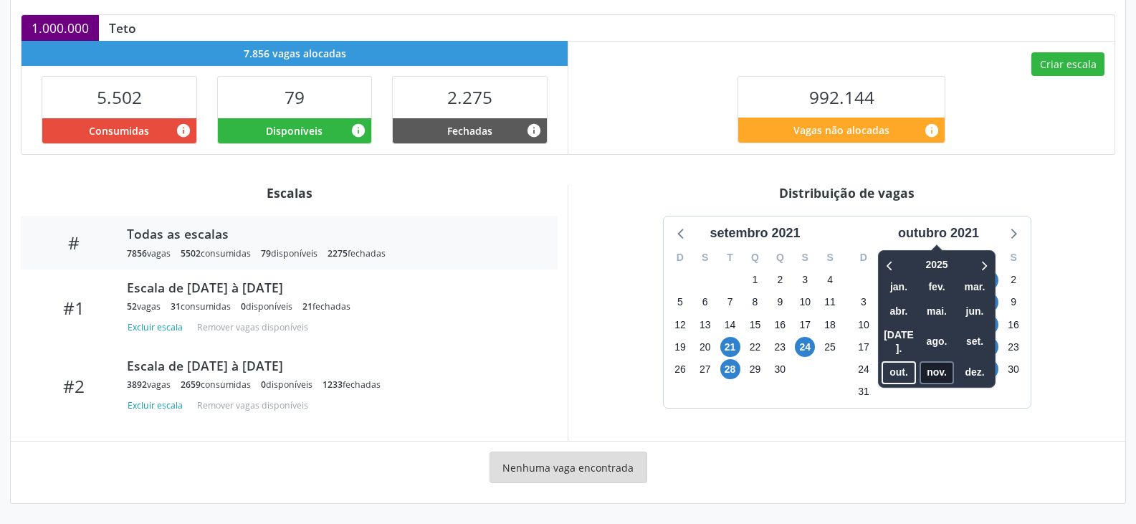
click at [935, 361] on span "nov." at bounding box center [936, 372] width 34 height 22
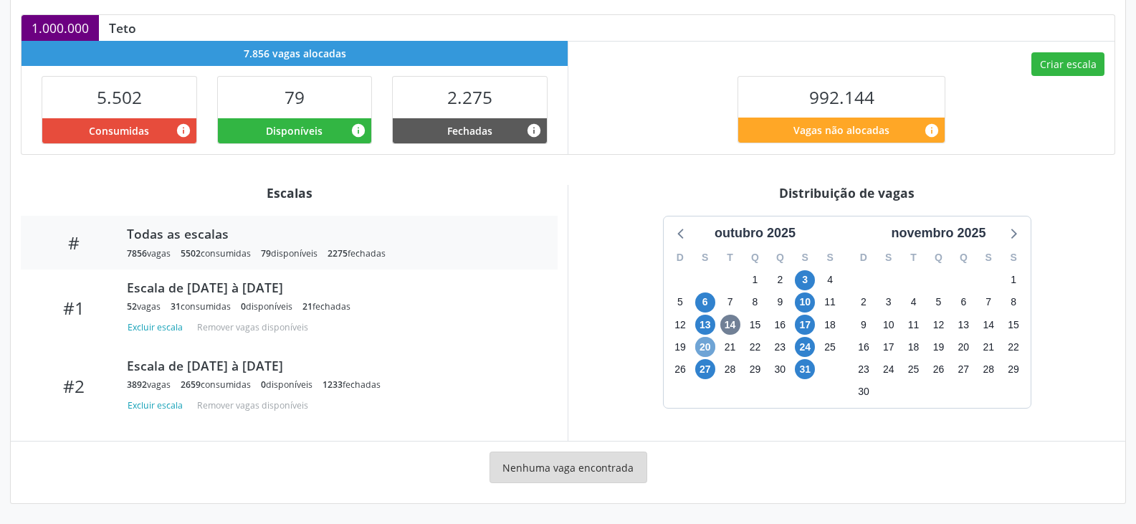
click at [704, 348] on span "20" at bounding box center [705, 347] width 20 height 20
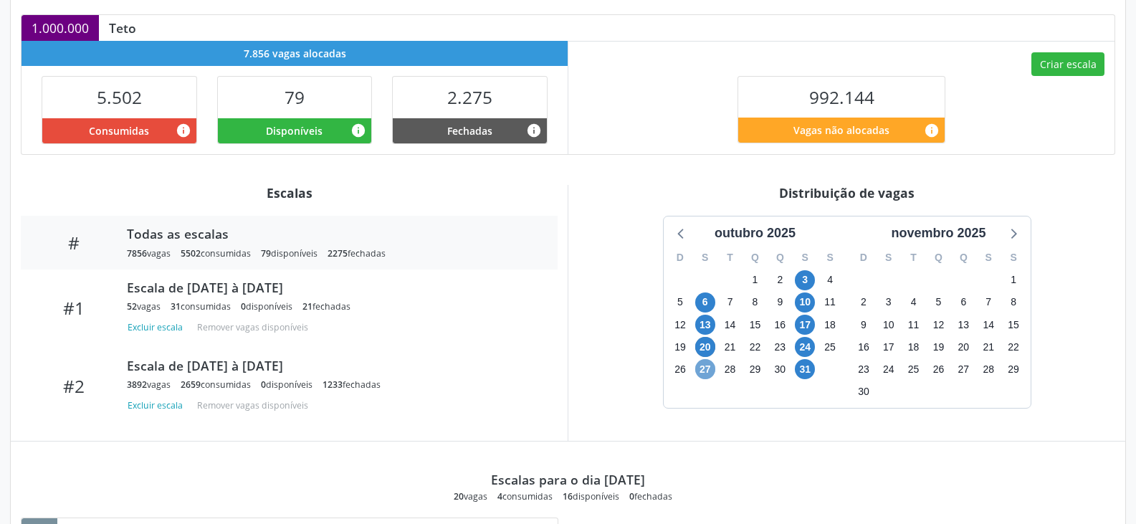
click at [711, 371] on span "27" at bounding box center [705, 369] width 20 height 20
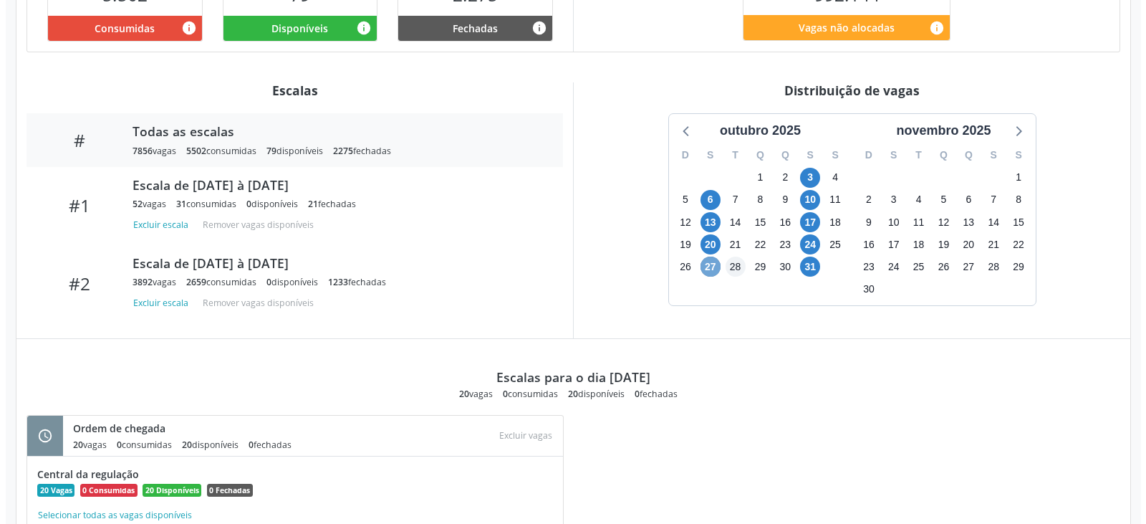
scroll to position [547, 0]
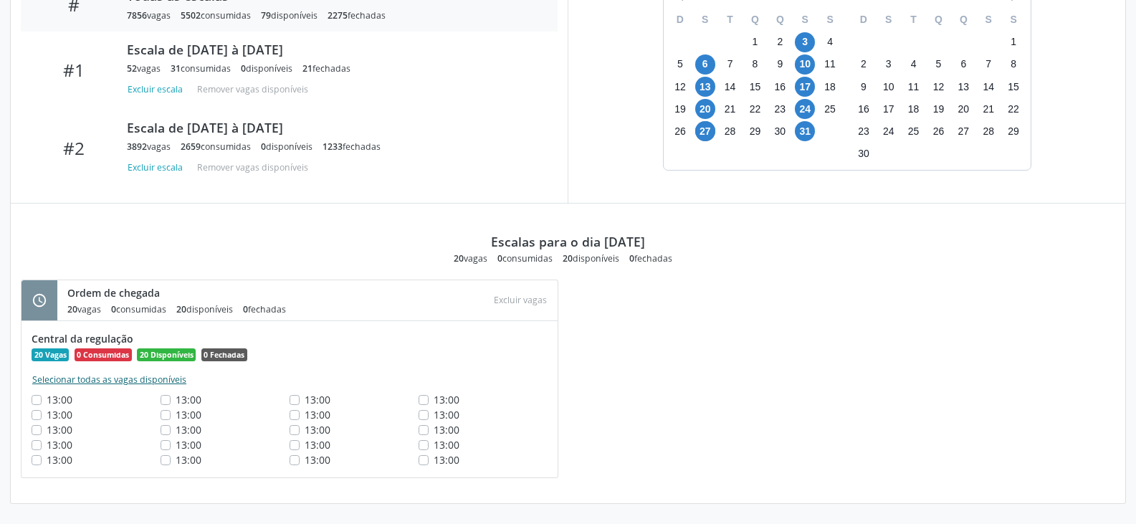
click at [159, 387] on button "Selecionar todas as vagas disponíveis" at bounding box center [109, 380] width 155 height 14
click at [522, 297] on button "Excluir vagas" at bounding box center [520, 299] width 64 height 19
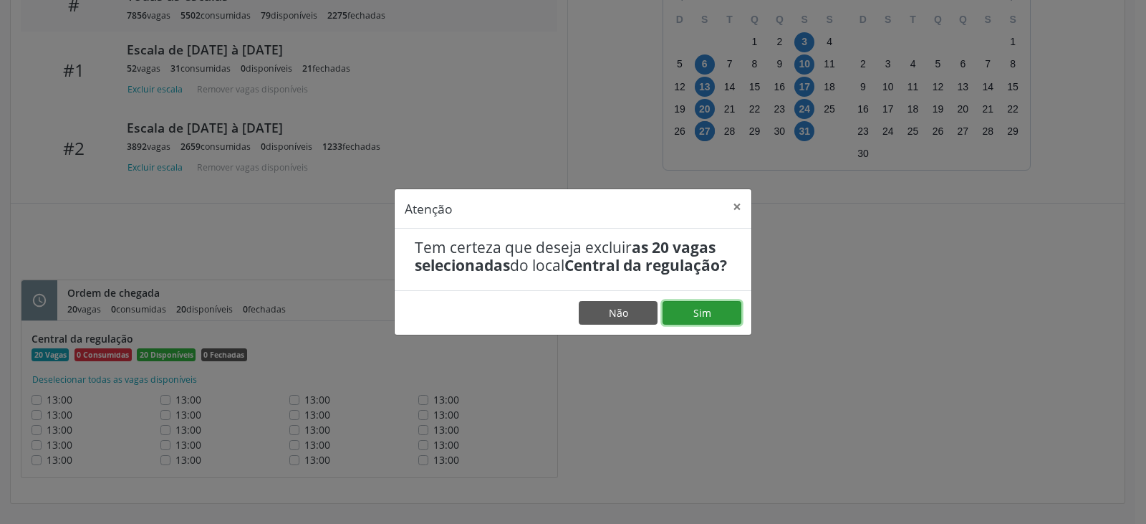
click at [706, 316] on button "Sim" at bounding box center [702, 313] width 79 height 24
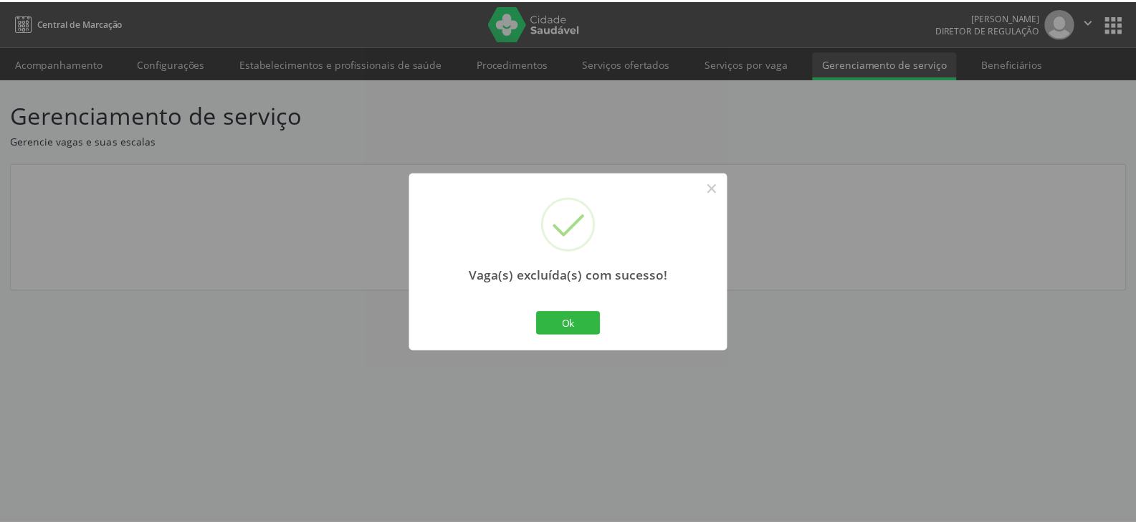
scroll to position [0, 0]
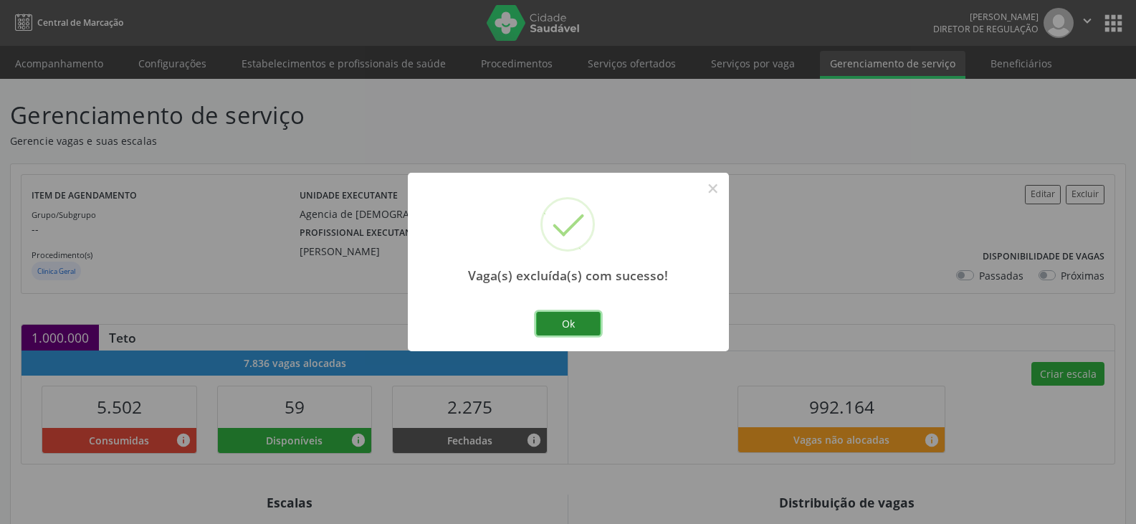
click at [571, 326] on button "Ok" at bounding box center [568, 324] width 64 height 24
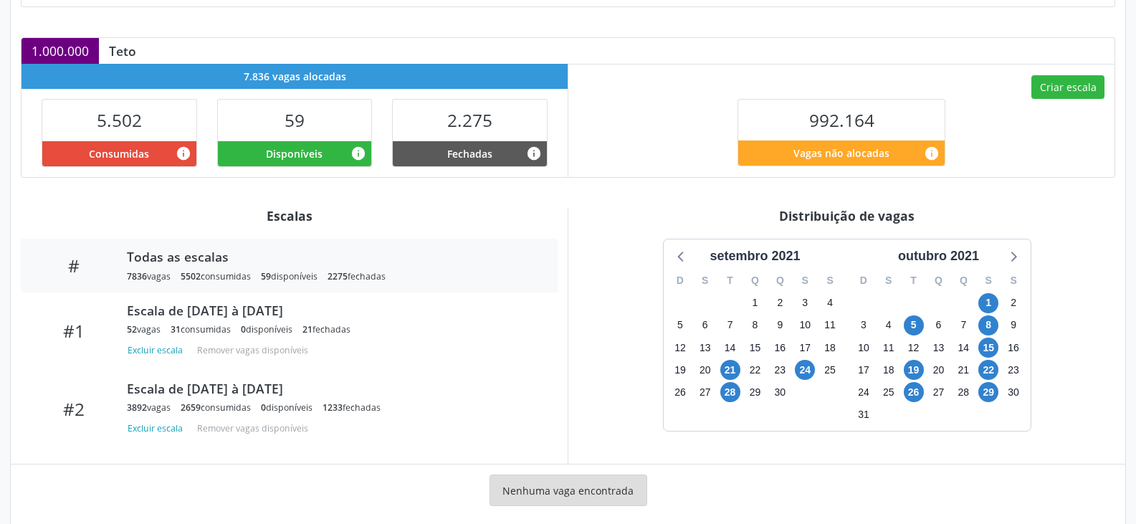
scroll to position [310, 0]
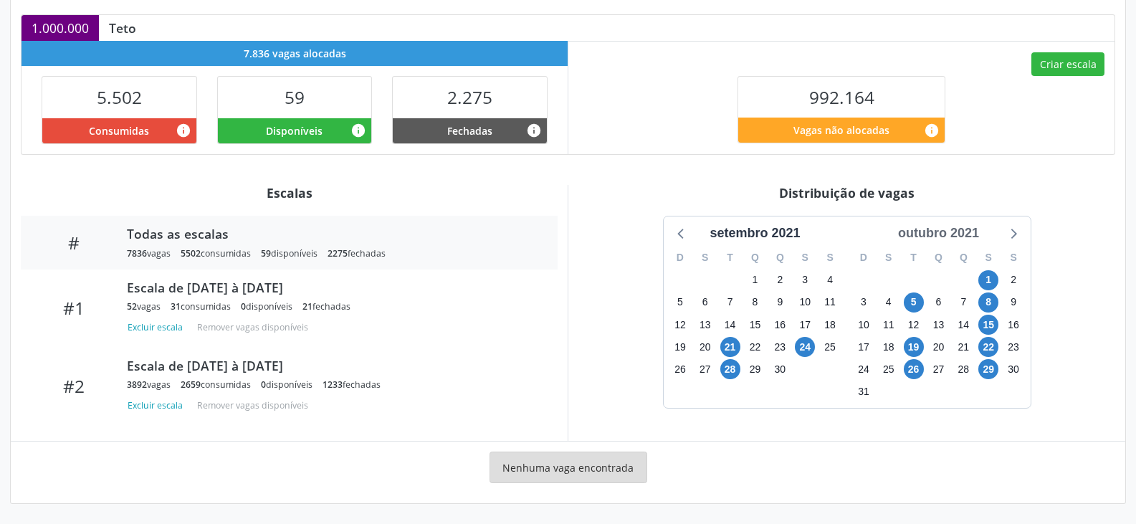
click at [941, 229] on div "outubro 2021" at bounding box center [938, 233] width 92 height 19
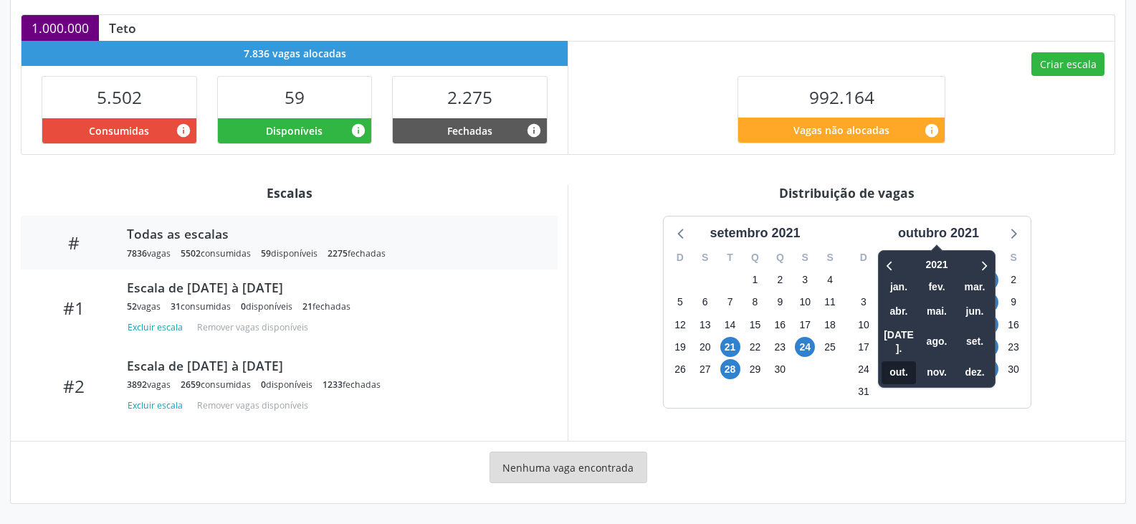
click at [905, 361] on span "out." at bounding box center [898, 372] width 34 height 22
click at [906, 361] on span "out." at bounding box center [898, 372] width 34 height 22
click at [946, 266] on span "2021" at bounding box center [936, 265] width 37 height 22
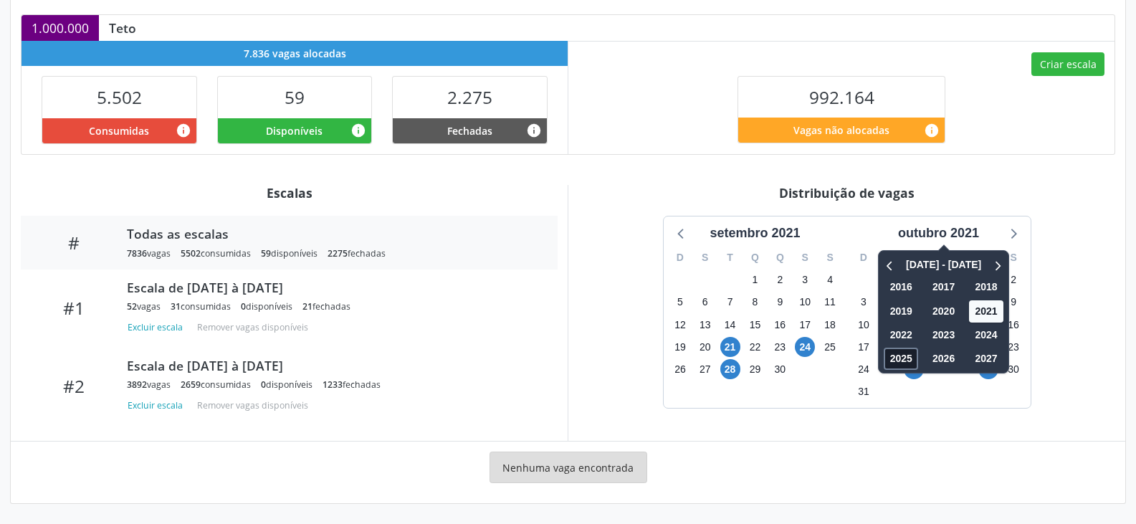
click at [901, 360] on span "2025" at bounding box center [900, 359] width 34 height 22
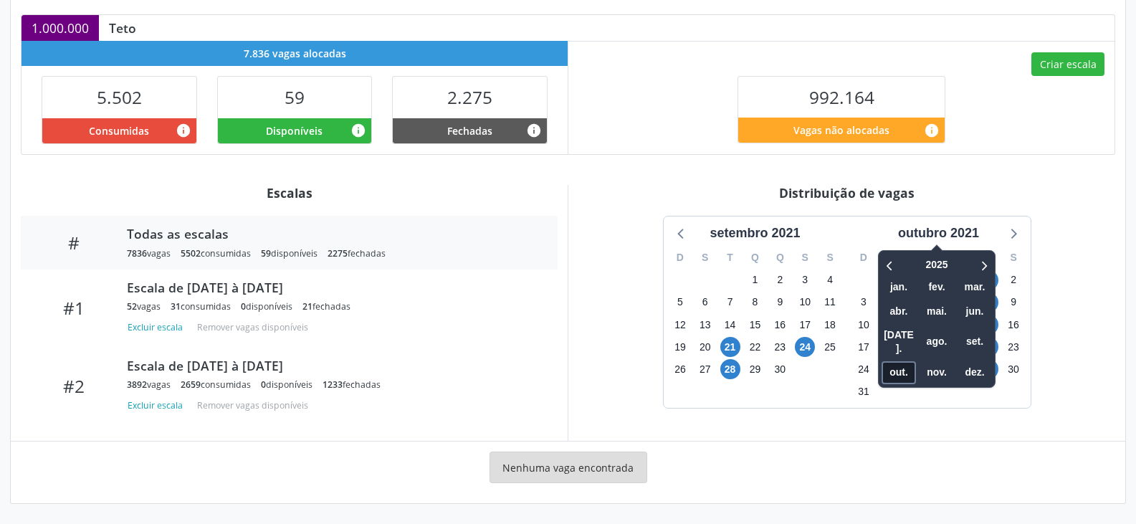
click at [904, 361] on span "out." at bounding box center [898, 372] width 34 height 22
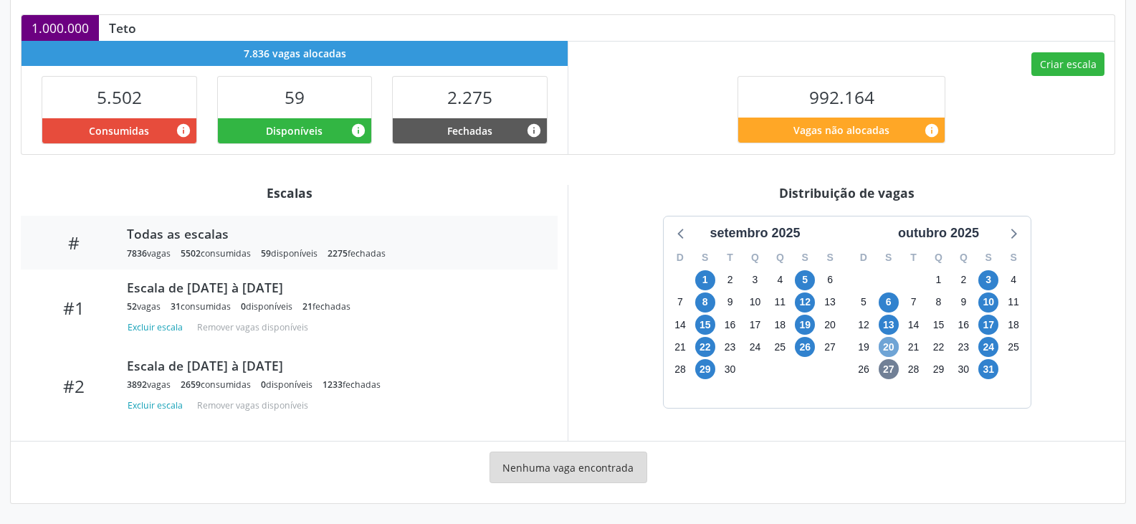
click at [891, 346] on span "20" at bounding box center [888, 347] width 20 height 20
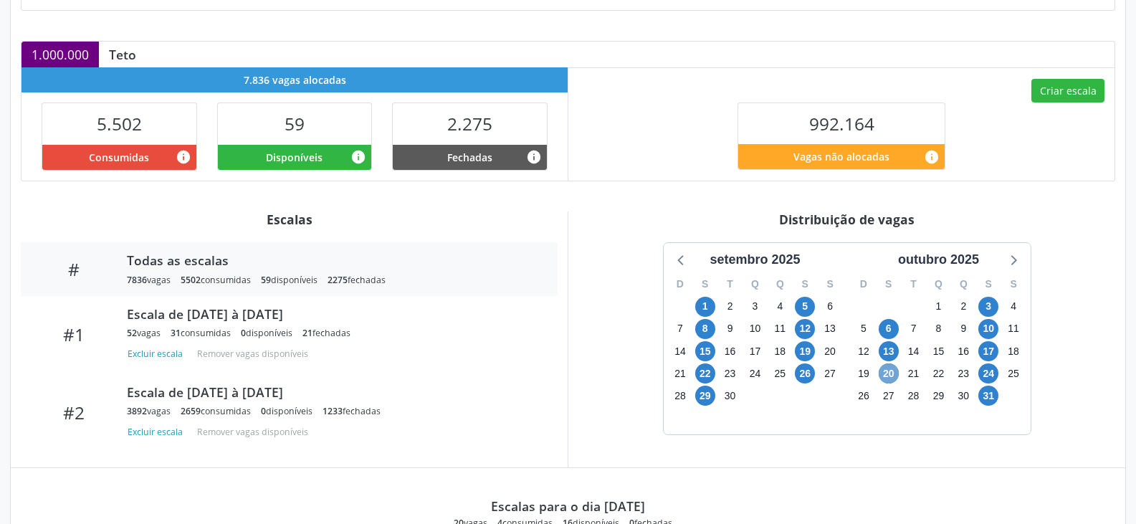
scroll to position [261, 0]
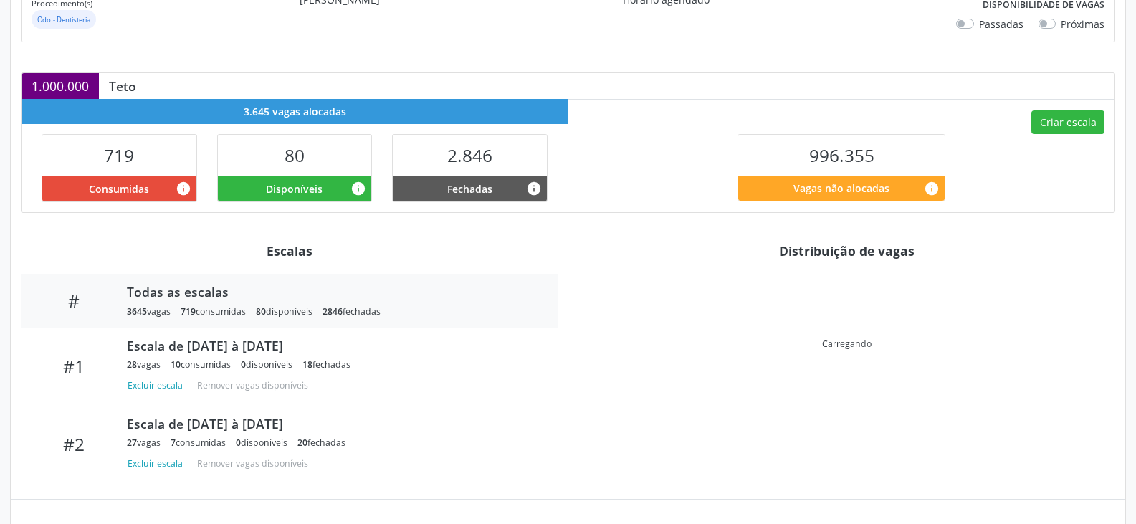
scroll to position [384, 0]
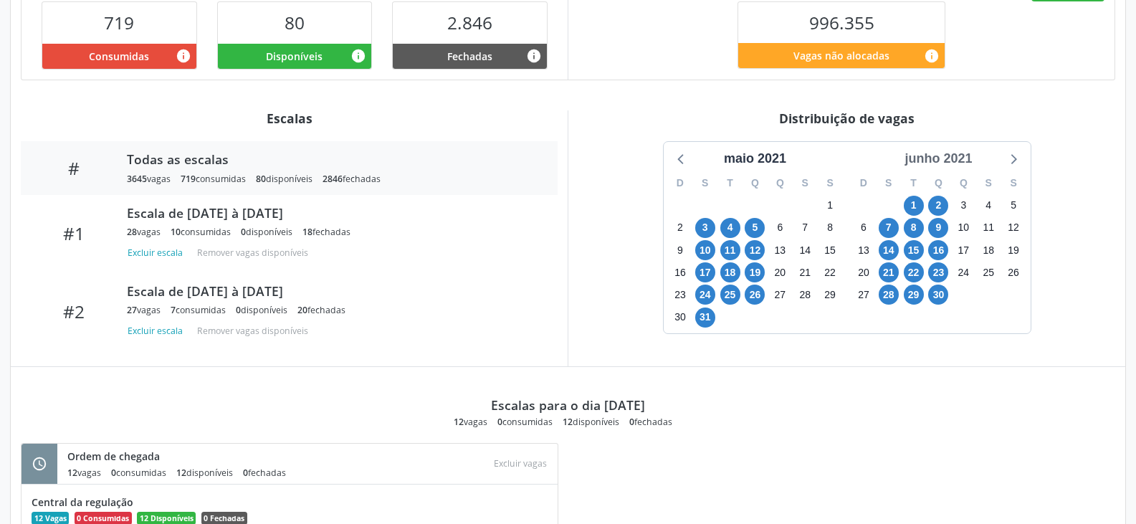
click at [940, 155] on div "junho 2021" at bounding box center [938, 158] width 79 height 19
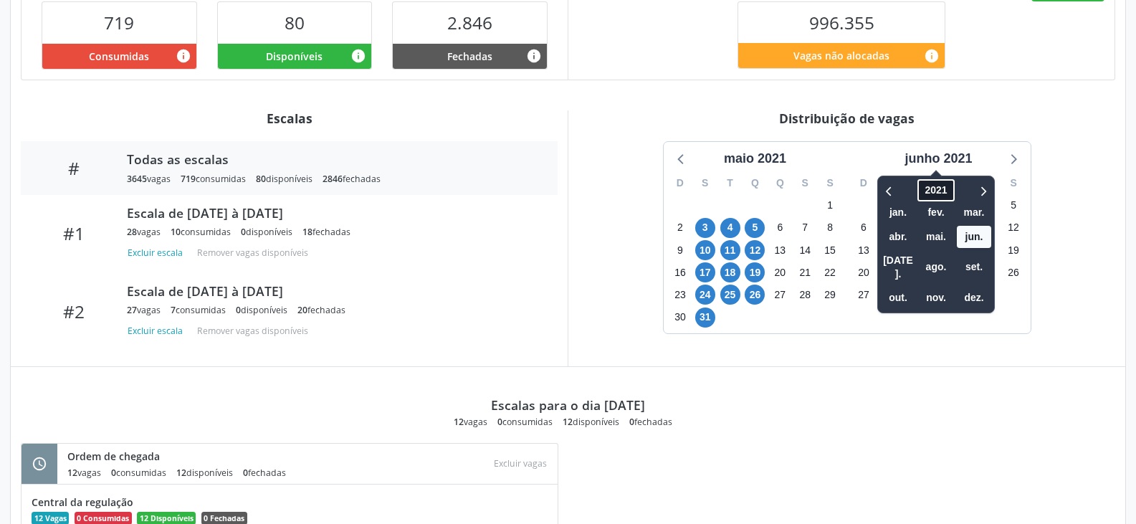
click at [933, 186] on span "2021" at bounding box center [936, 190] width 37 height 22
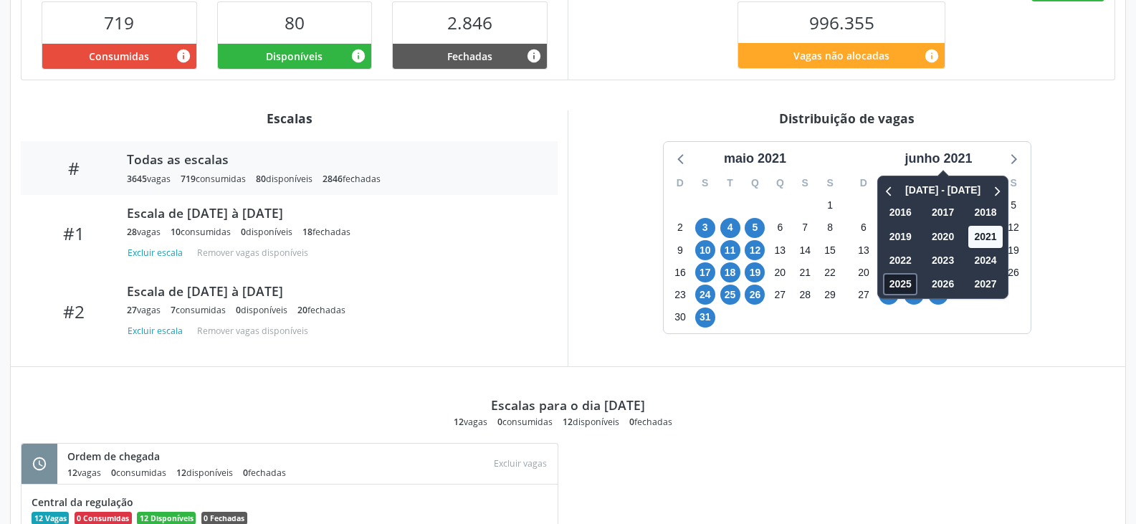
click at [894, 289] on span "2025" at bounding box center [900, 284] width 34 height 22
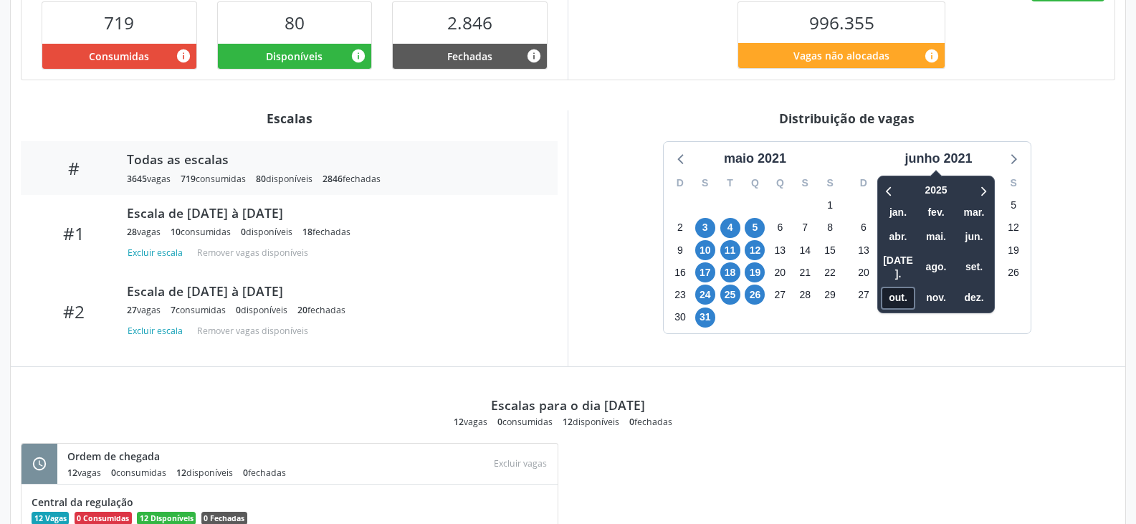
click at [903, 287] on span "out." at bounding box center [898, 298] width 34 height 22
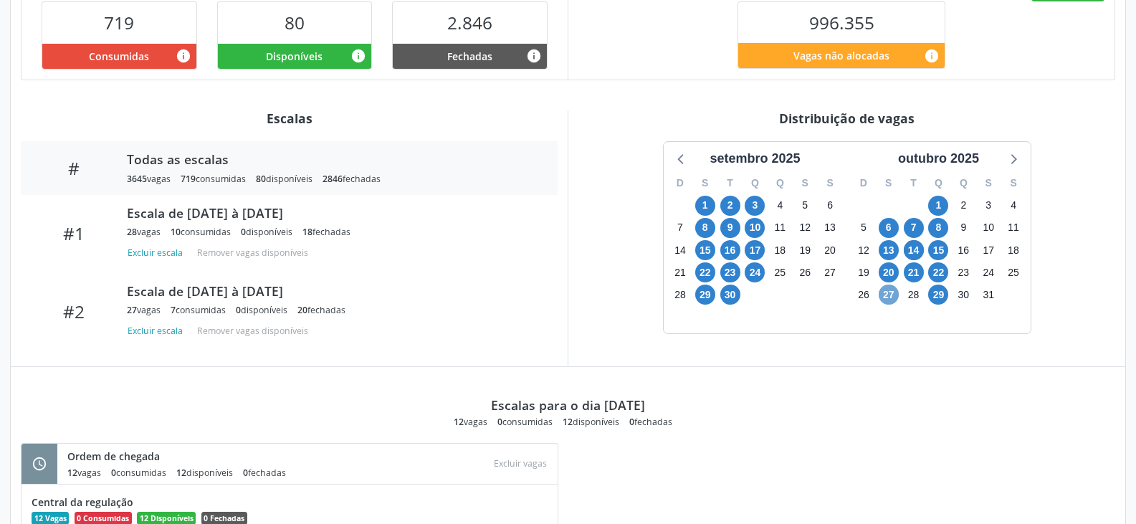
click at [890, 294] on span "27" at bounding box center [888, 294] width 20 height 20
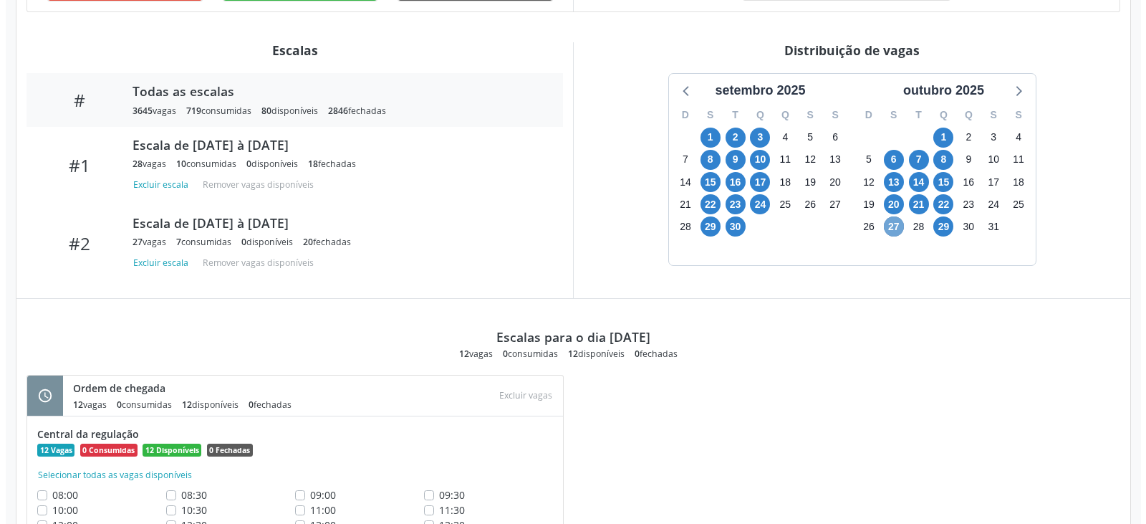
scroll to position [517, 0]
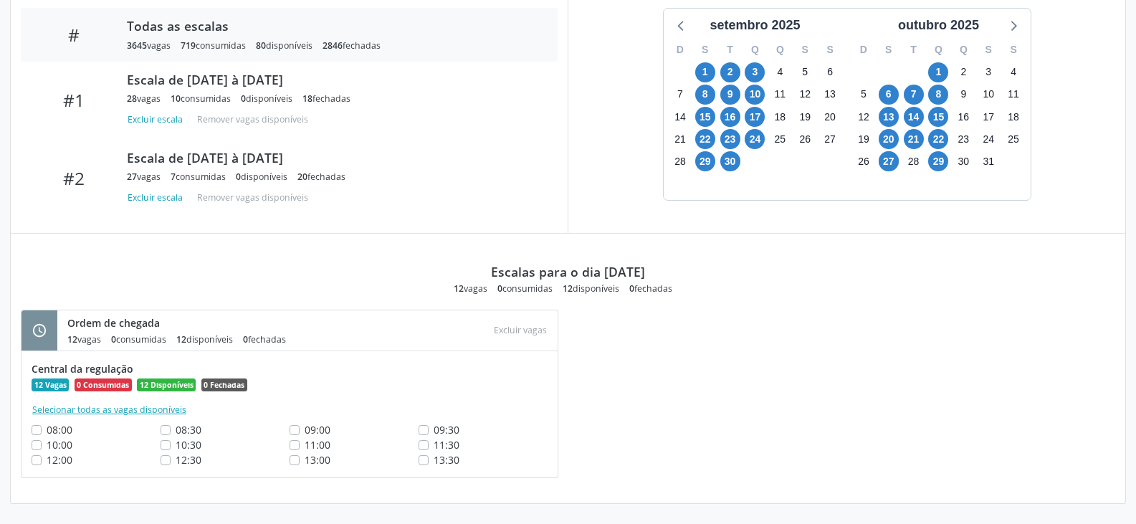
drag, startPoint x: 176, startPoint y: 416, endPoint x: 193, endPoint y: 417, distance: 17.3
click at [191, 416] on div "Selecionar todas as vagas disponíveis" at bounding box center [290, 409] width 516 height 16
click at [165, 410] on button "Selecionar todas as vagas disponíveis" at bounding box center [109, 410] width 155 height 14
click at [514, 337] on button "Excluir vagas" at bounding box center [520, 329] width 64 height 19
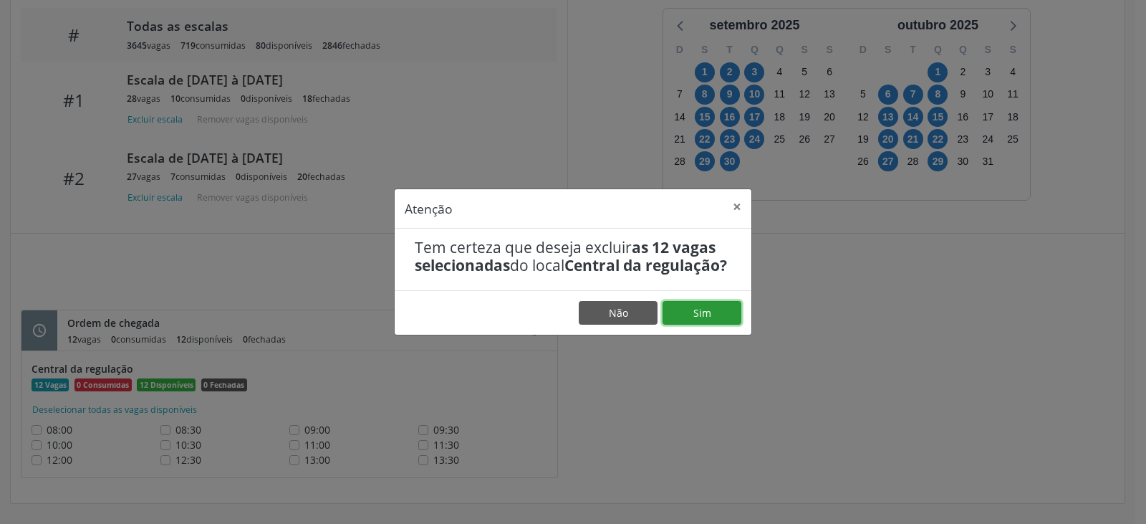
click at [707, 322] on button "Sim" at bounding box center [702, 313] width 79 height 24
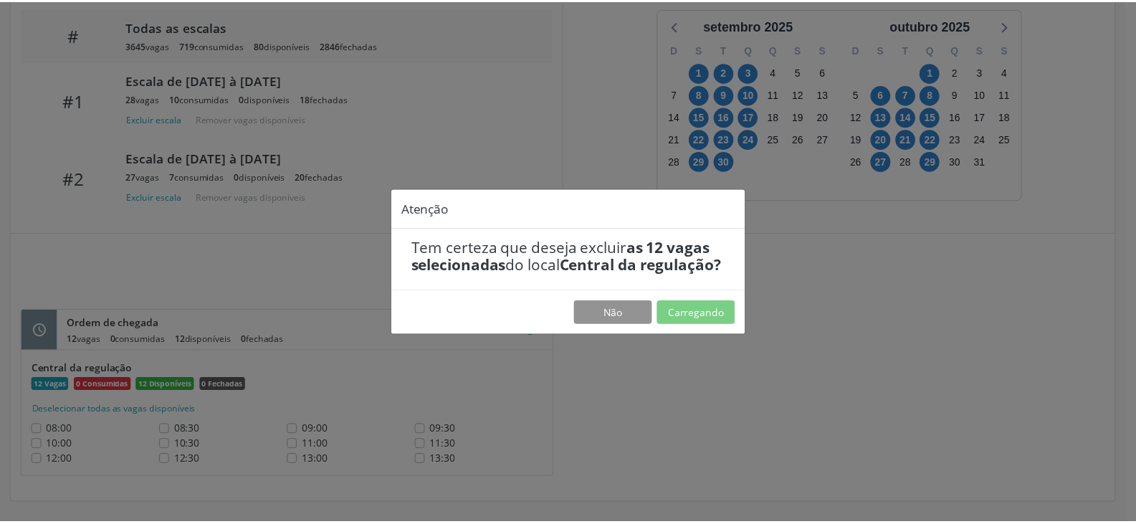
scroll to position [0, 0]
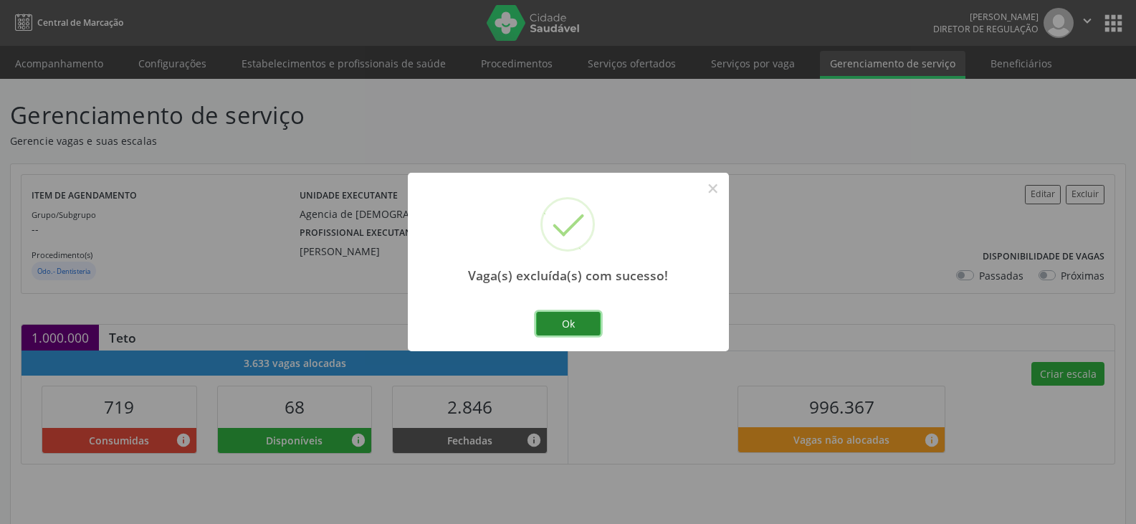
click at [572, 319] on button "Ok" at bounding box center [568, 324] width 64 height 24
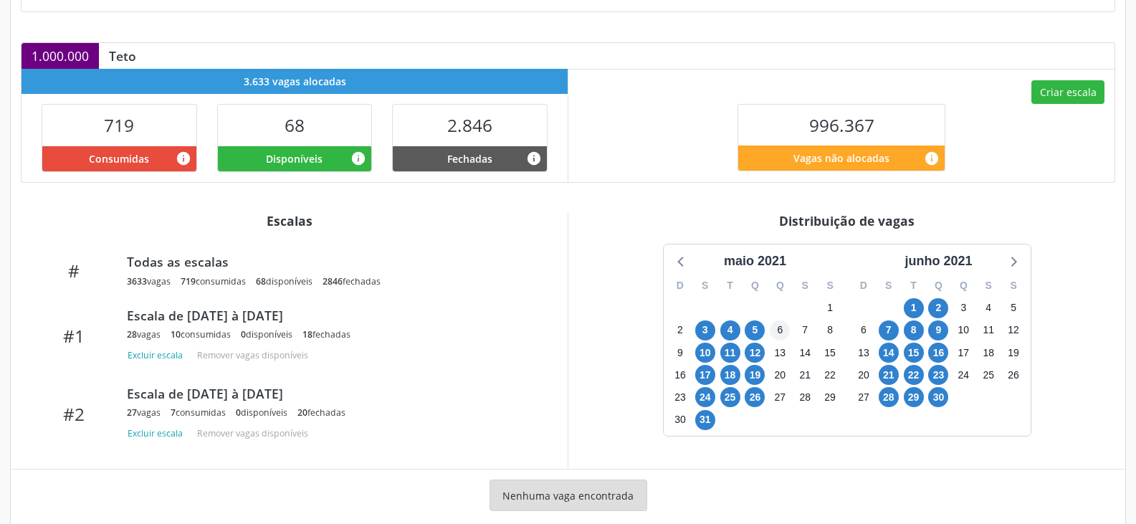
scroll to position [287, 0]
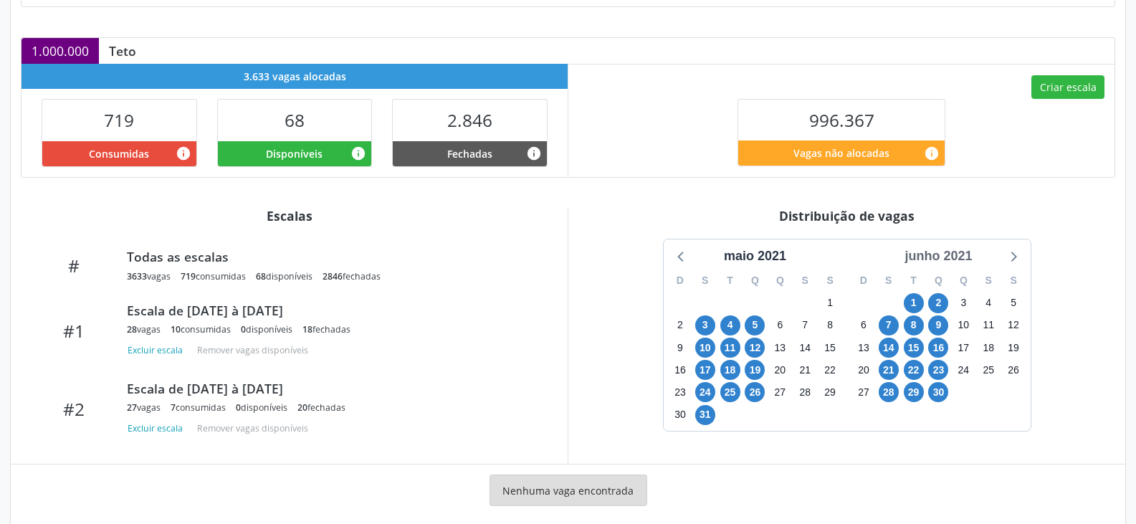
click at [945, 259] on div "junho 2021" at bounding box center [938, 255] width 79 height 19
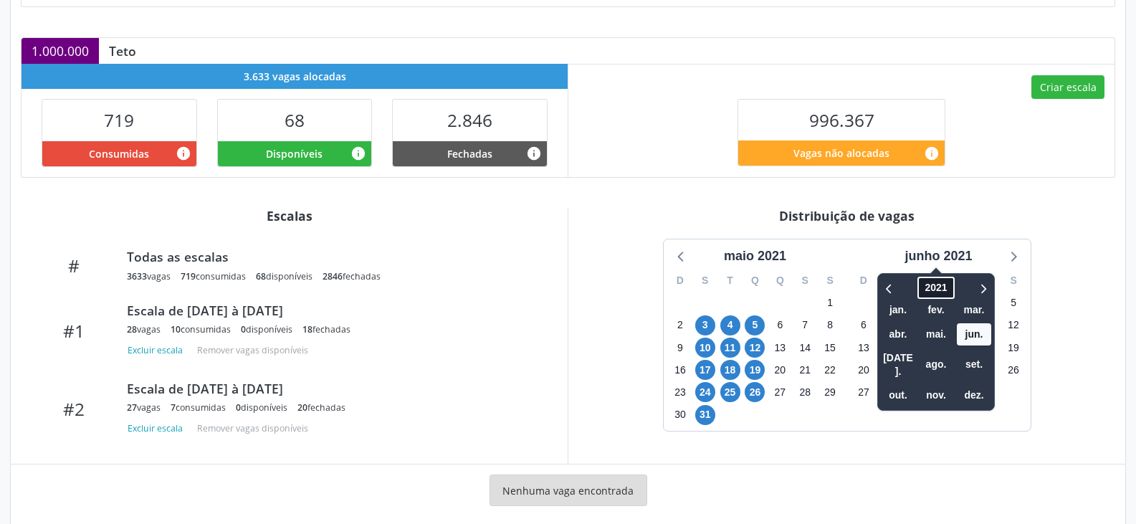
click at [939, 291] on span "2021" at bounding box center [936, 288] width 37 height 22
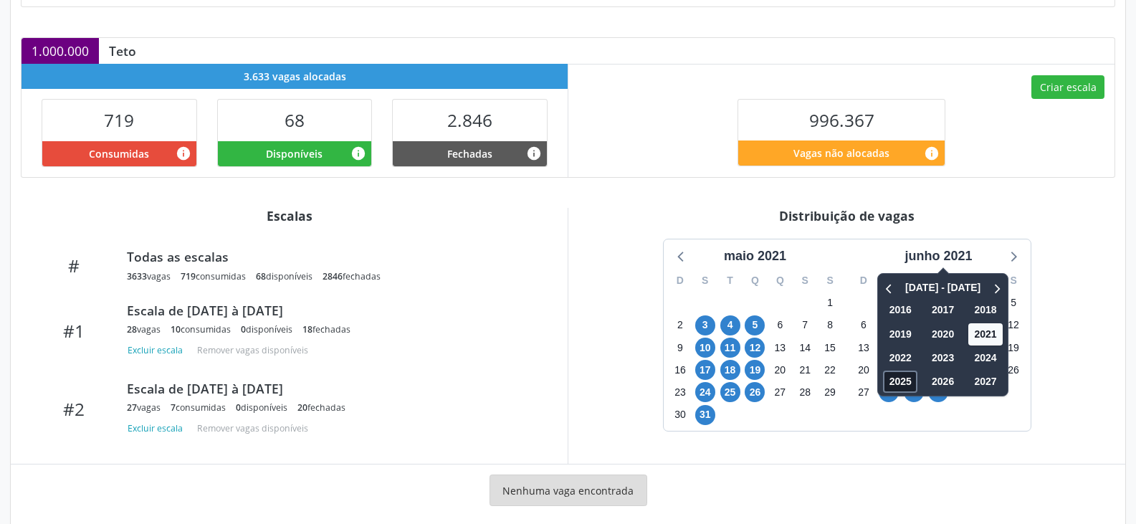
click at [892, 380] on span "2025" at bounding box center [900, 381] width 34 height 22
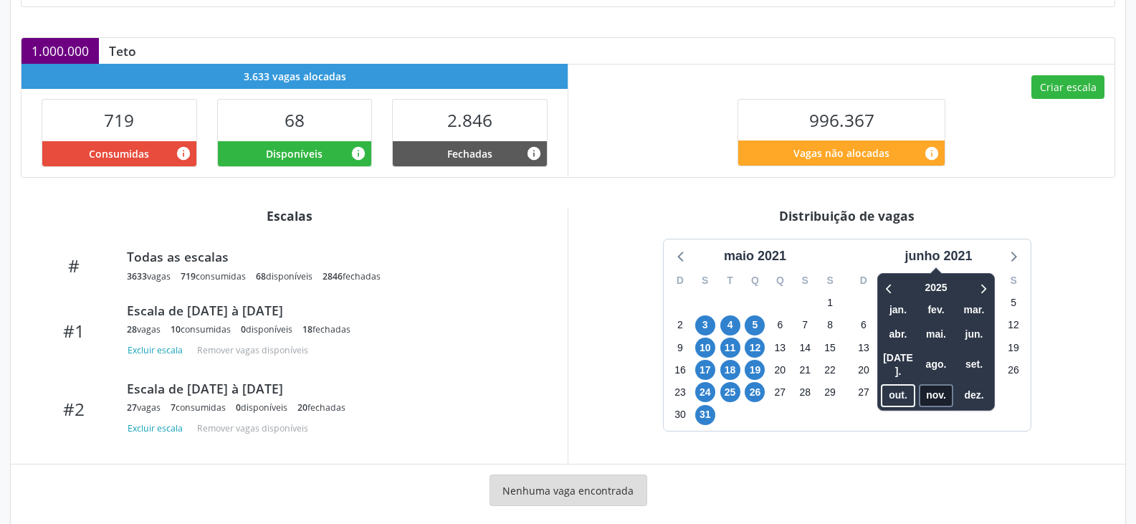
click at [934, 384] on span "nov." at bounding box center [936, 395] width 34 height 22
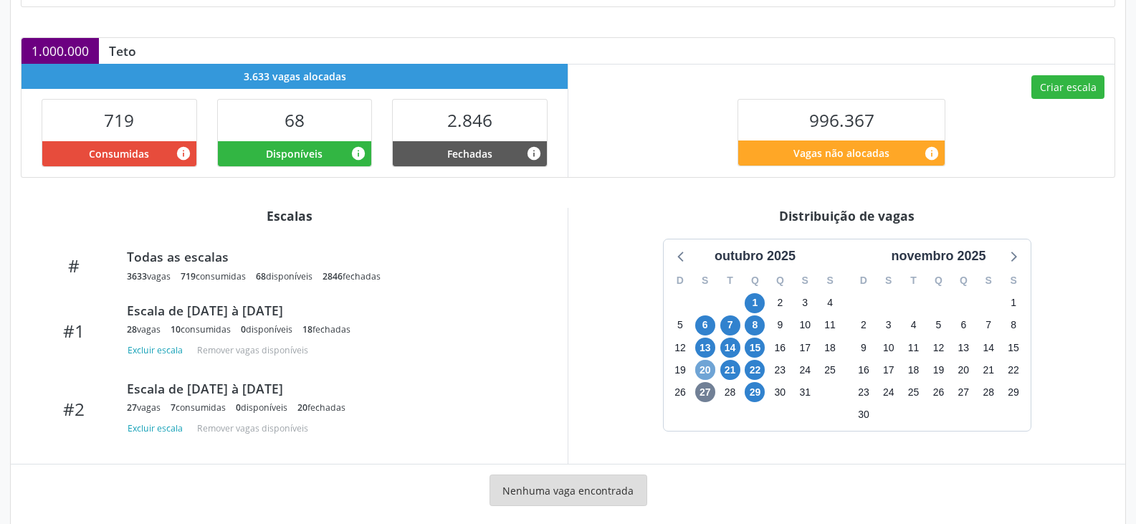
click at [702, 370] on span "20" at bounding box center [705, 370] width 20 height 20
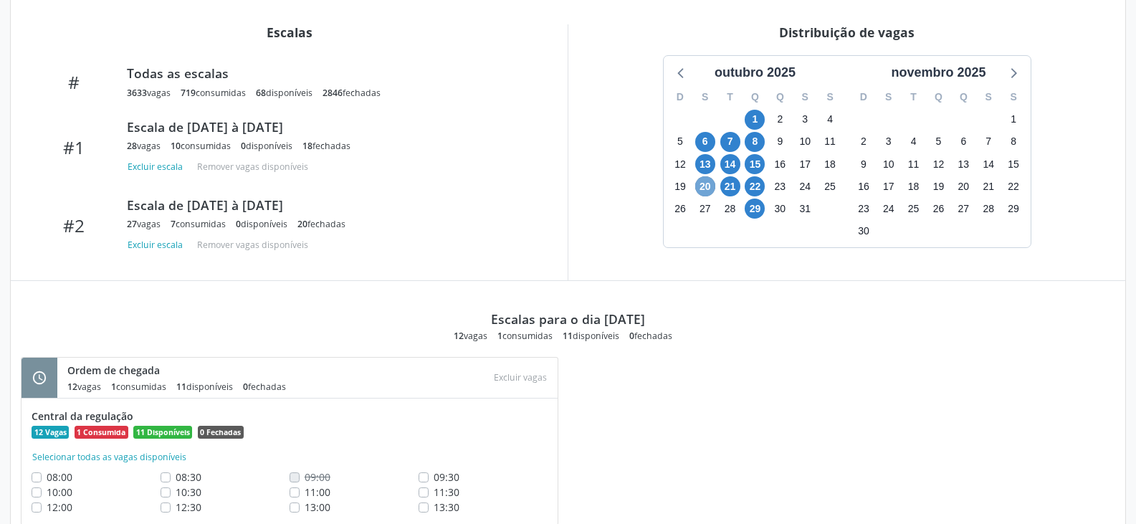
scroll to position [446, 0]
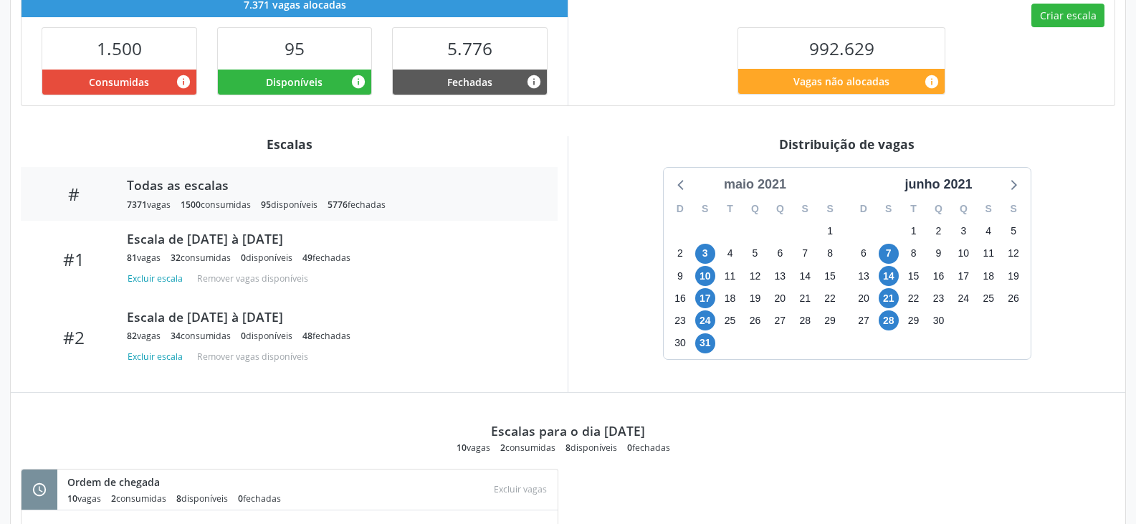
click at [782, 183] on div "maio 2021" at bounding box center [755, 184] width 74 height 19
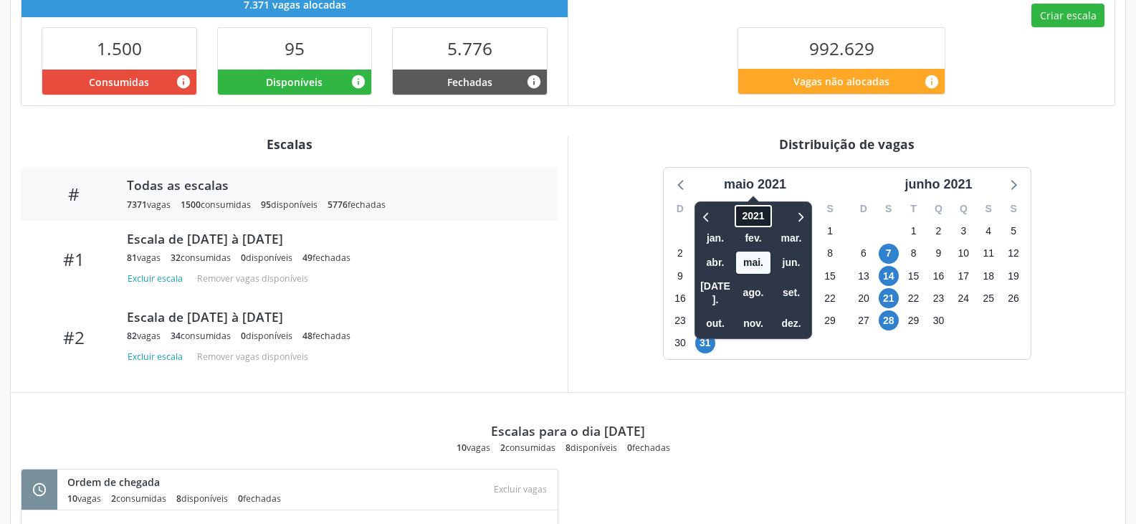
click at [756, 211] on span "2021" at bounding box center [752, 216] width 37 height 22
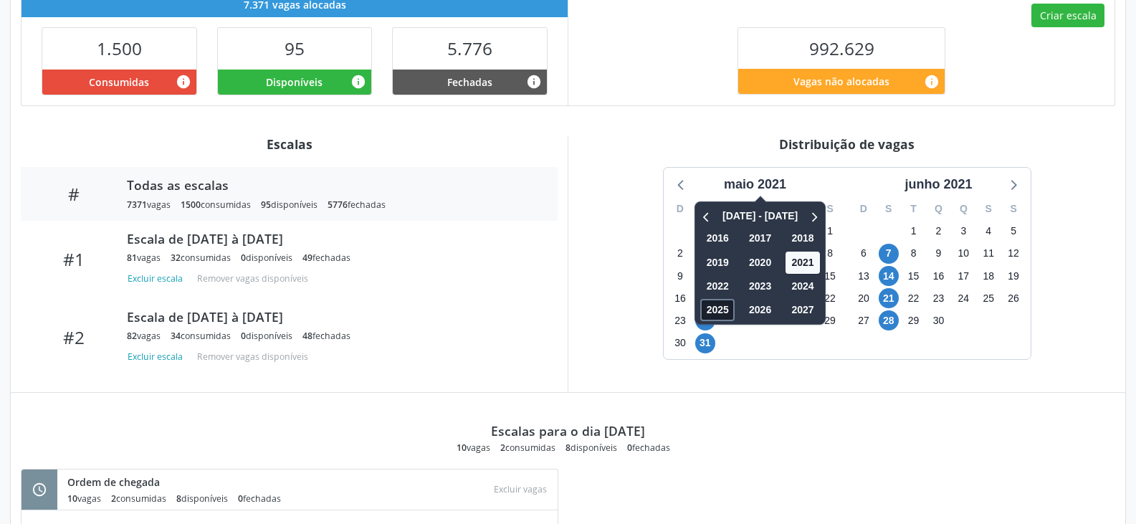
click at [707, 312] on span "2025" at bounding box center [717, 310] width 34 height 22
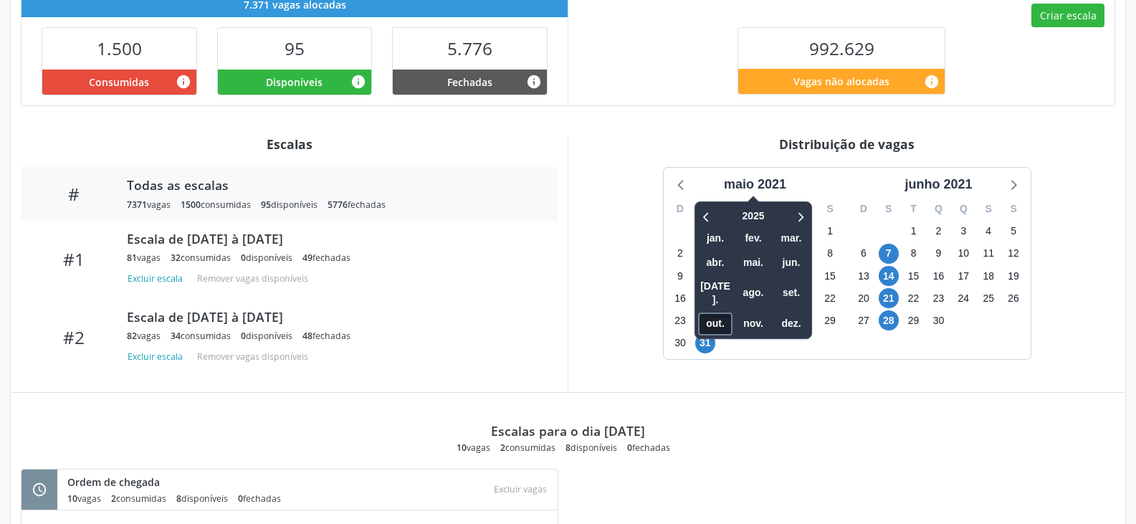
click at [722, 312] on span "out." at bounding box center [715, 323] width 34 height 22
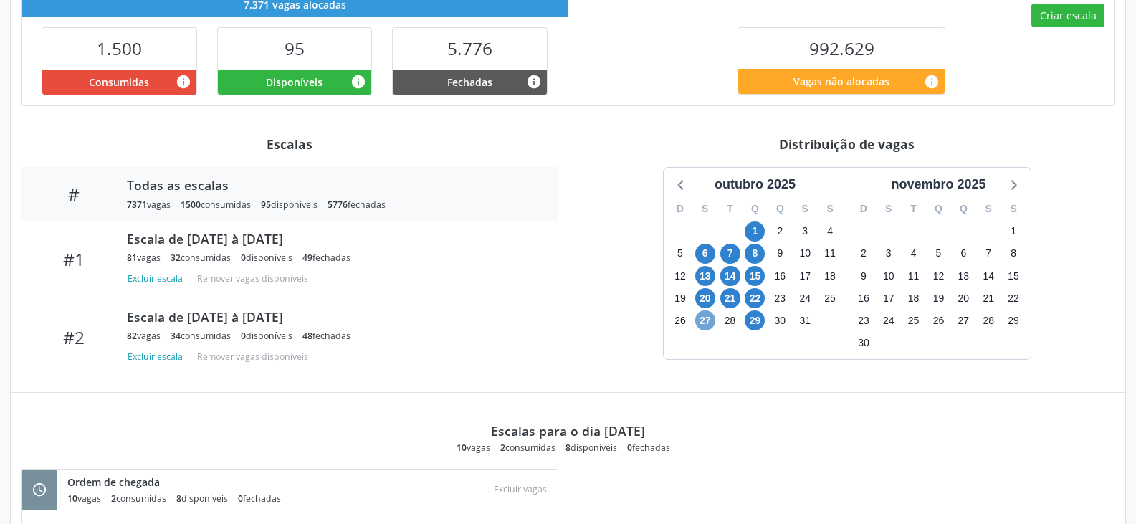
click at [709, 321] on span "27" at bounding box center [705, 320] width 20 height 20
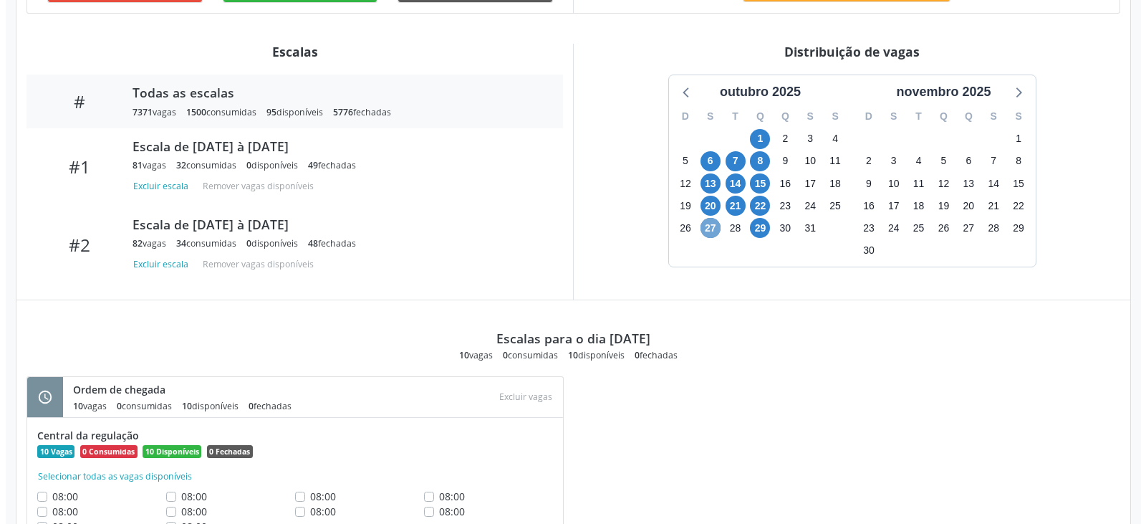
scroll to position [517, 0]
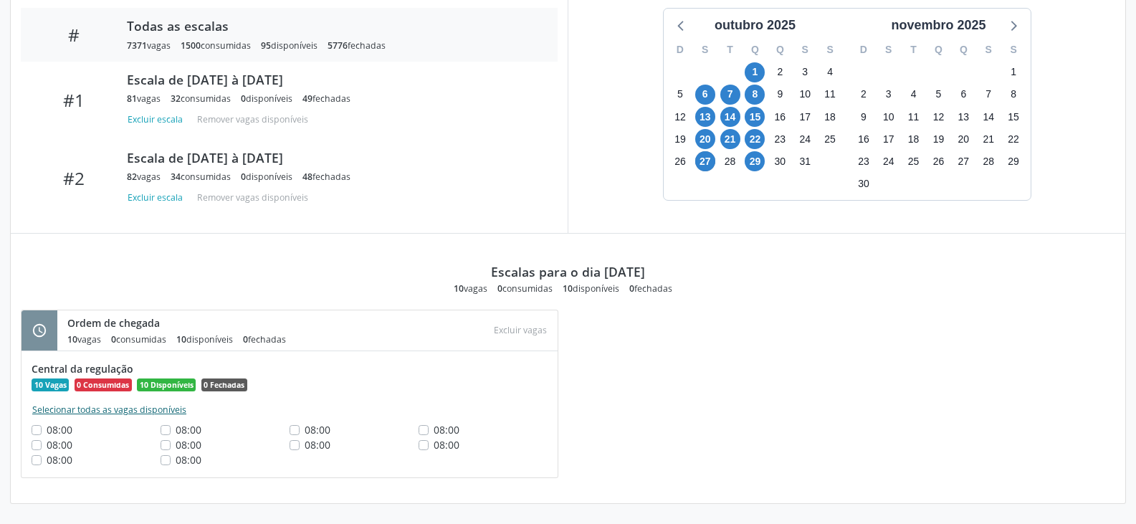
click at [153, 407] on button "Selecionar todas as vagas disponíveis" at bounding box center [109, 410] width 155 height 14
click at [528, 330] on button "Excluir vagas" at bounding box center [520, 329] width 64 height 19
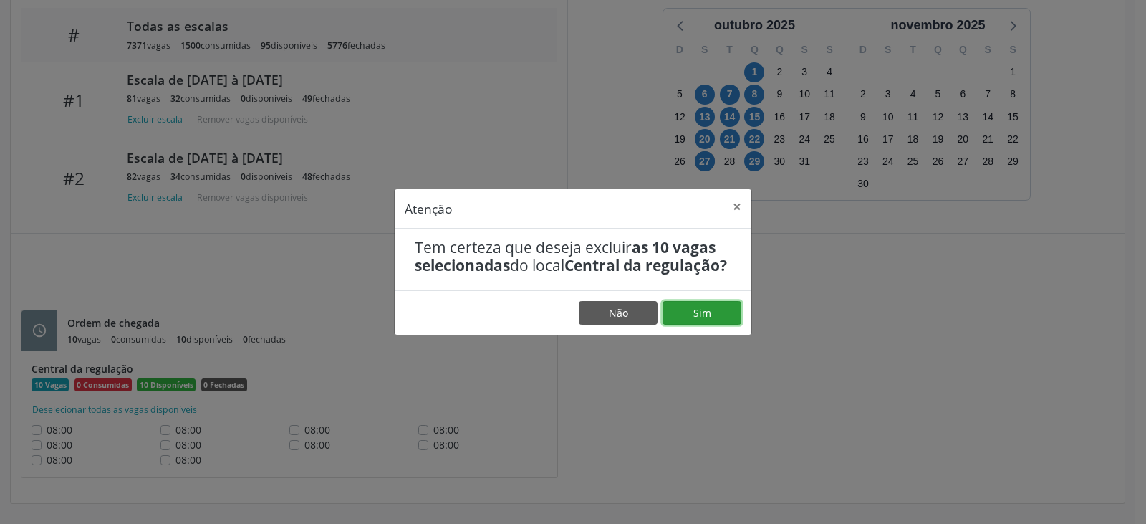
click at [704, 317] on button "Sim" at bounding box center [702, 313] width 79 height 24
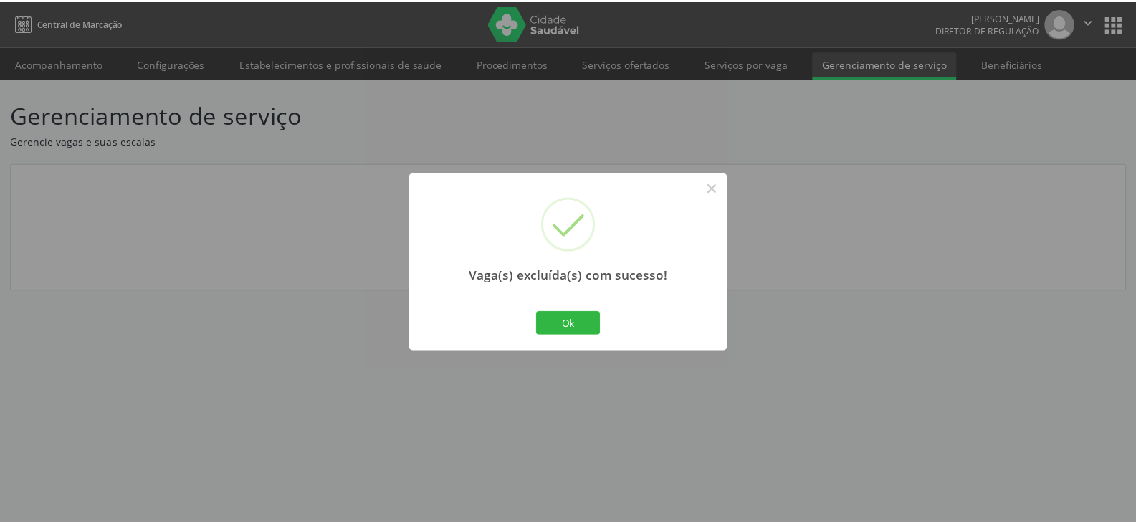
scroll to position [0, 0]
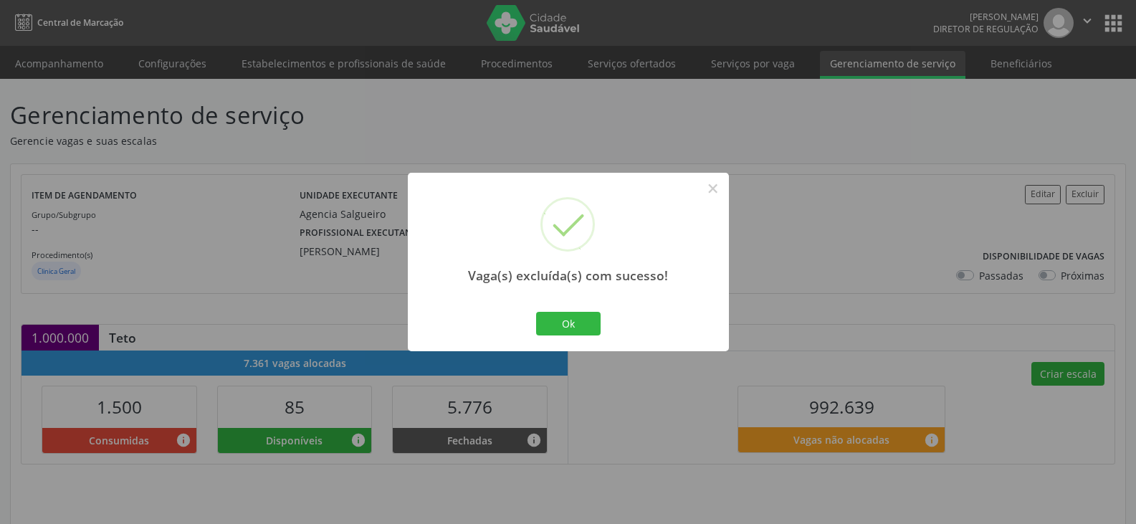
click at [553, 307] on div "Vaga(s) excluída(s) com sucesso! × Ok Cancel" at bounding box center [568, 262] width 321 height 178
click at [567, 322] on button "Ok" at bounding box center [568, 324] width 64 height 24
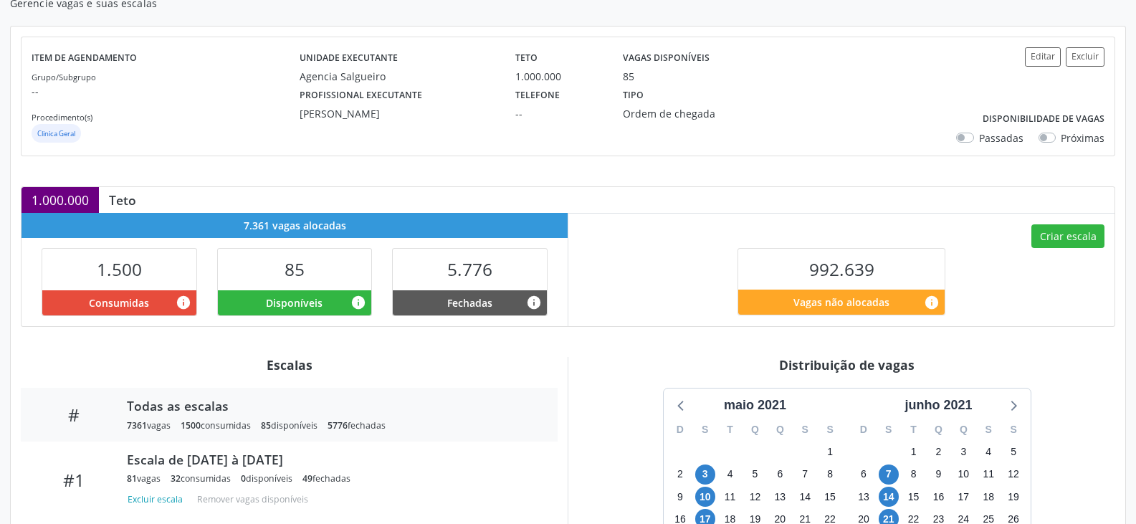
scroll to position [215, 0]
